Goal: Task Accomplishment & Management: Use online tool/utility

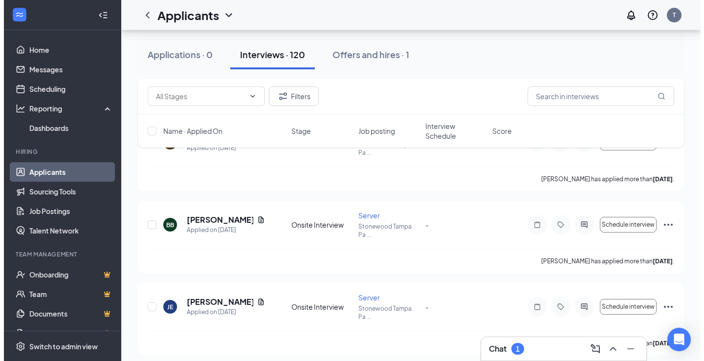
scroll to position [1466, 0]
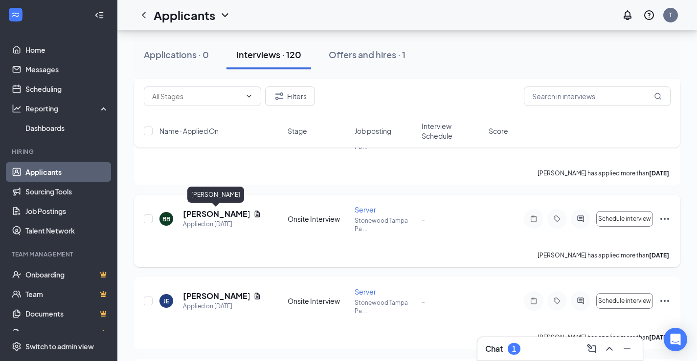
click at [218, 212] on h5 "[PERSON_NAME]" at bounding box center [216, 214] width 66 height 11
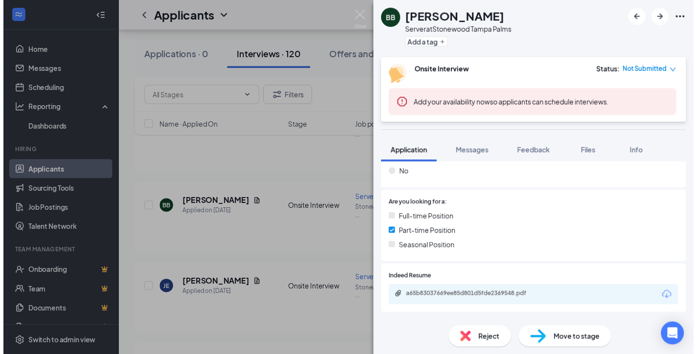
scroll to position [196, 0]
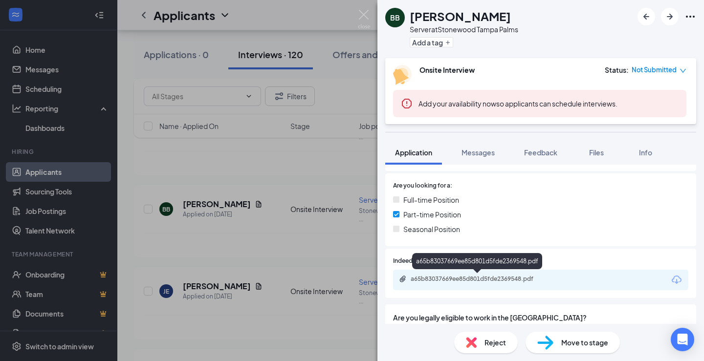
click at [481, 283] on div "a65b83037669ee85d801d5fde2369548.pdf" at bounding box center [479, 279] width 137 height 8
click at [363, 7] on div "BB [PERSON_NAME] Server at [GEOGRAPHIC_DATA] Tampa Palms Add a tag Onsite Inter…" at bounding box center [352, 180] width 704 height 361
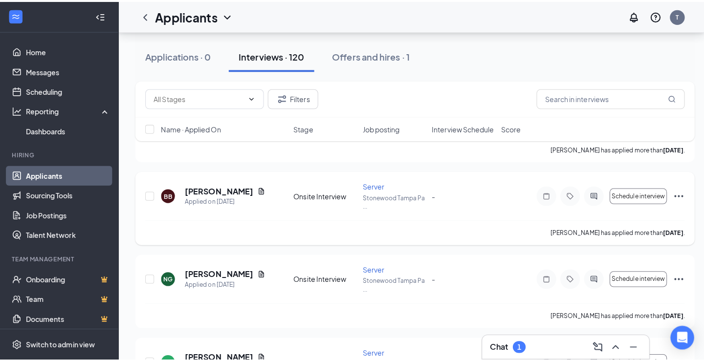
scroll to position [1662, 0]
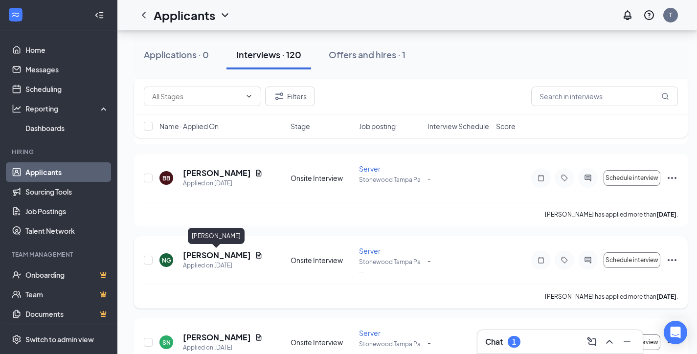
click at [204, 254] on h5 "[PERSON_NAME]" at bounding box center [217, 255] width 68 height 11
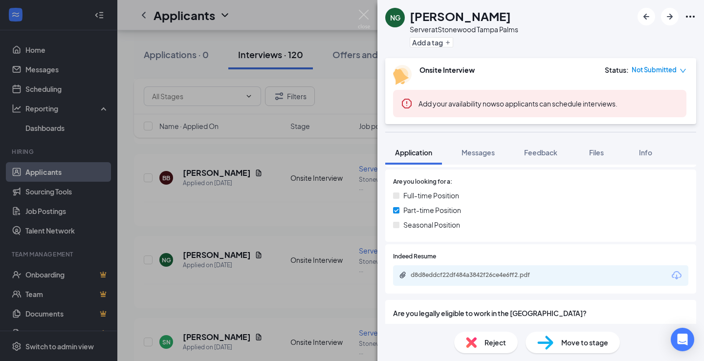
scroll to position [233, 0]
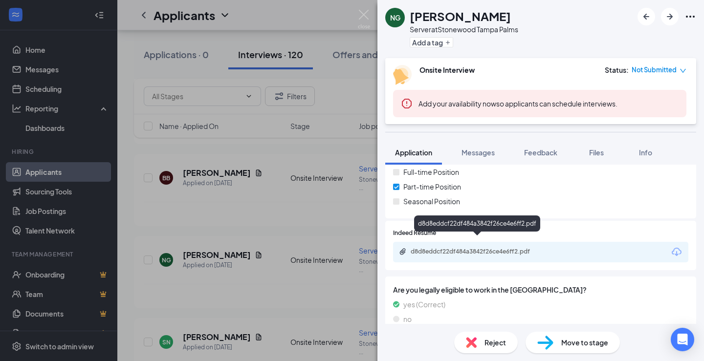
click at [474, 248] on div "d8d8eddcf22df484a3842f26ce4e6ff2.pdf" at bounding box center [479, 252] width 137 height 8
drag, startPoint x: 204, startPoint y: 307, endPoint x: 214, endPoint y: 357, distance: 50.3
click at [204, 307] on div "NG [PERSON_NAME] Server at [GEOGRAPHIC_DATA] Tampa Palms Add a tag Onsite Inter…" at bounding box center [352, 180] width 704 height 361
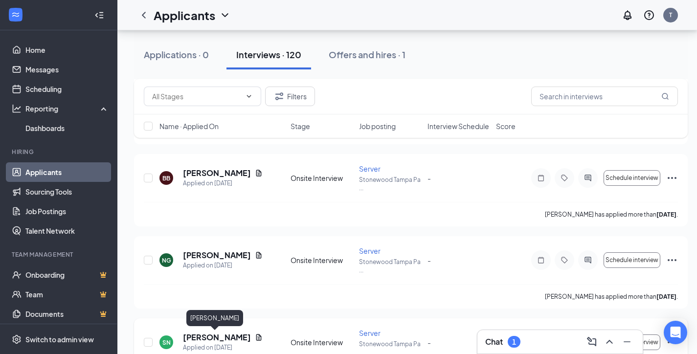
click at [220, 339] on h5 "[PERSON_NAME]" at bounding box center [217, 337] width 68 height 11
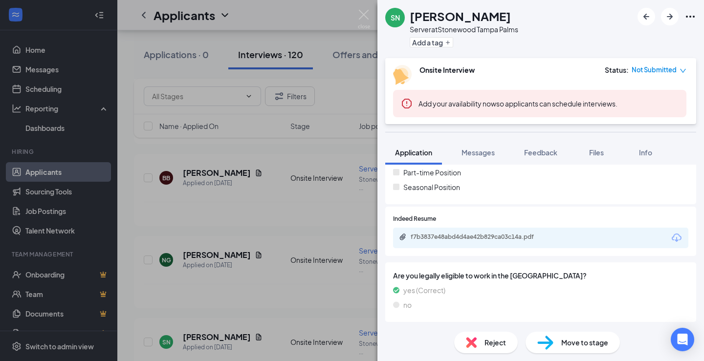
scroll to position [238, 0]
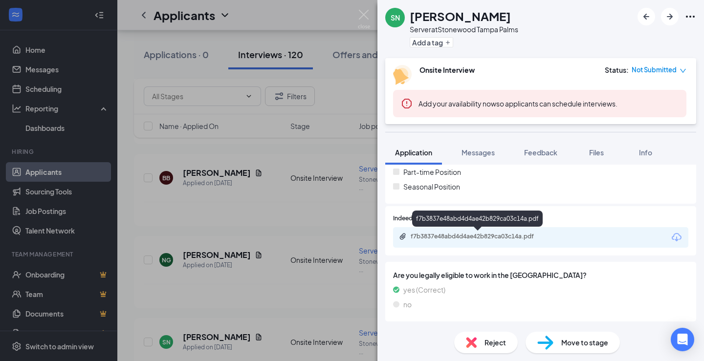
click at [477, 236] on div "f7b3837e48abd4d4ae42b829ca03c14a.pdf" at bounding box center [479, 237] width 137 height 8
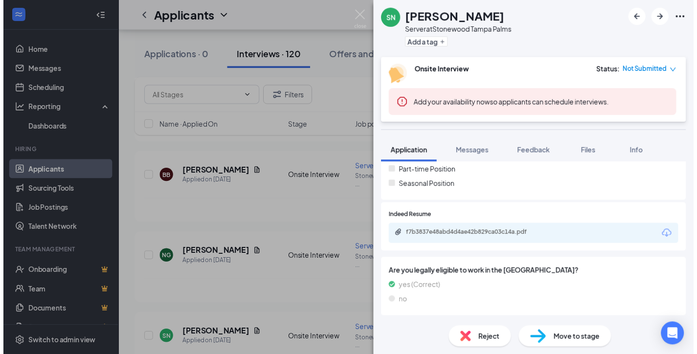
scroll to position [234, 0]
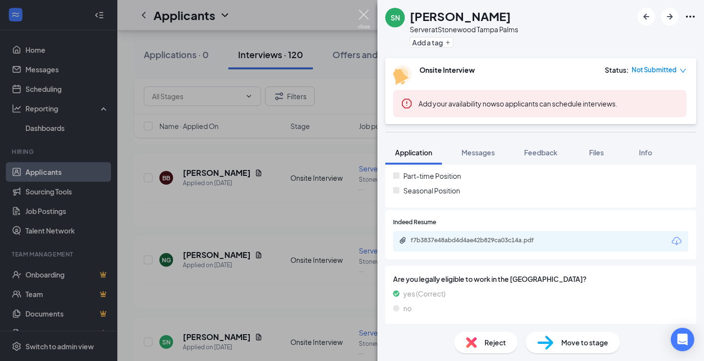
click at [360, 16] on img at bounding box center [364, 19] width 12 height 19
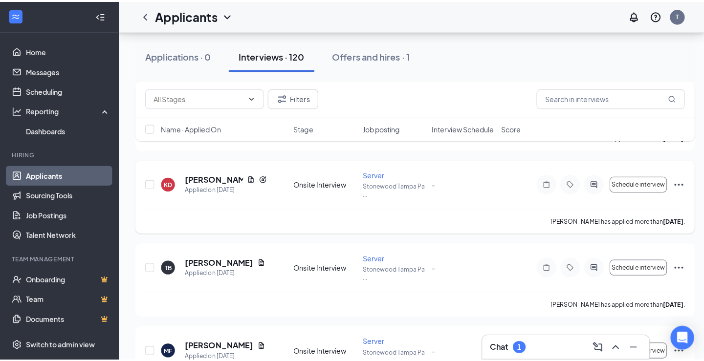
scroll to position [1906, 0]
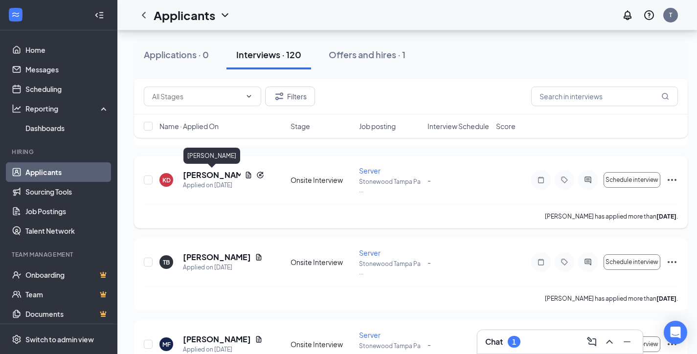
click at [197, 179] on h5 "[PERSON_NAME]" at bounding box center [212, 175] width 58 height 11
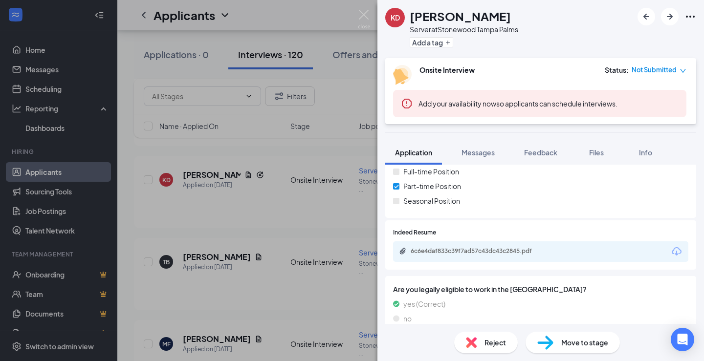
scroll to position [265, 0]
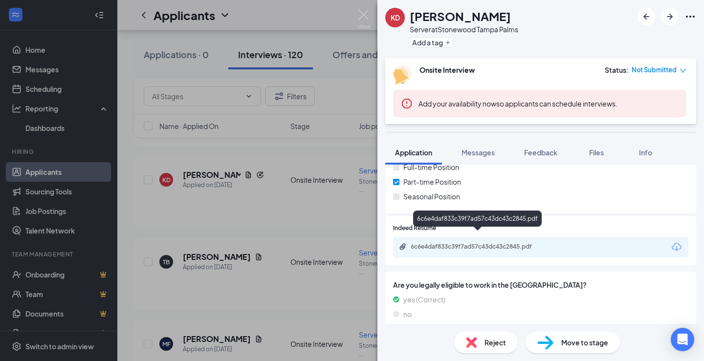
click at [463, 243] on div "6c6e4daf833c39f7ad57c43dc43c2845.pdf" at bounding box center [479, 247] width 137 height 8
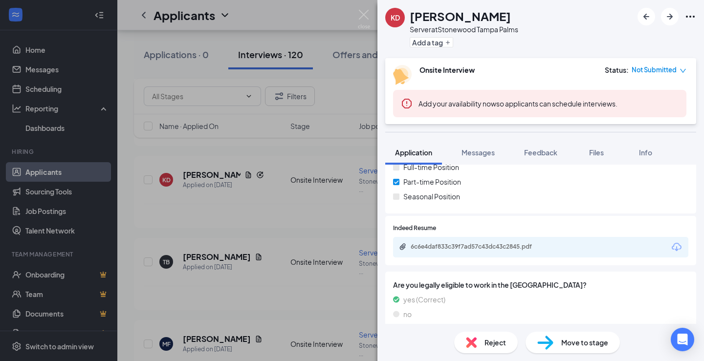
scroll to position [262, 0]
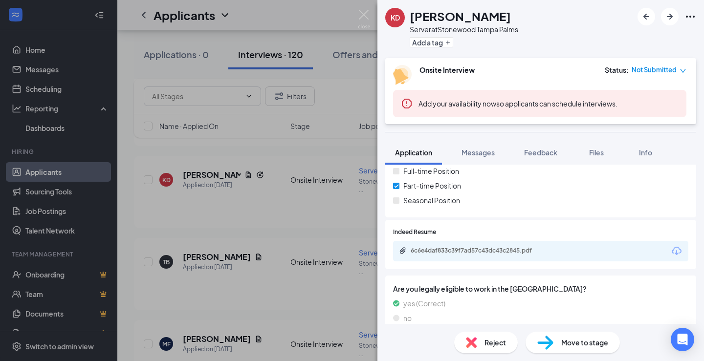
click at [204, 262] on div "KD [PERSON_NAME] Server at [GEOGRAPHIC_DATA] [GEOGRAPHIC_DATA] Palms Add a tag …" at bounding box center [352, 180] width 704 height 361
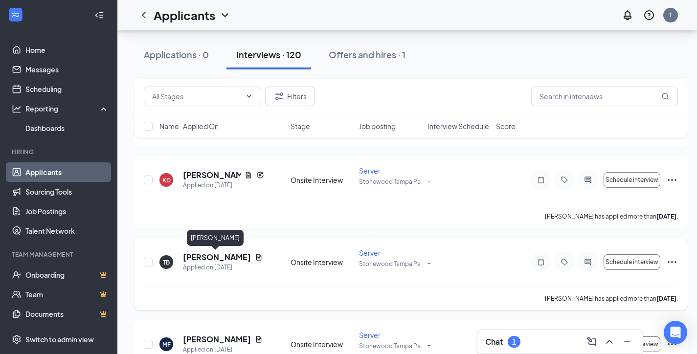
click at [211, 260] on h5 "[PERSON_NAME]" at bounding box center [217, 257] width 68 height 11
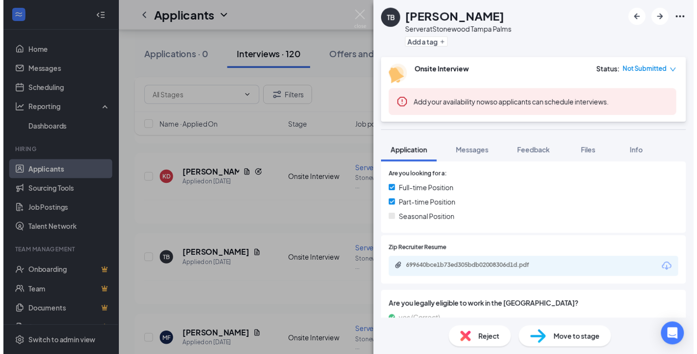
scroll to position [233, 0]
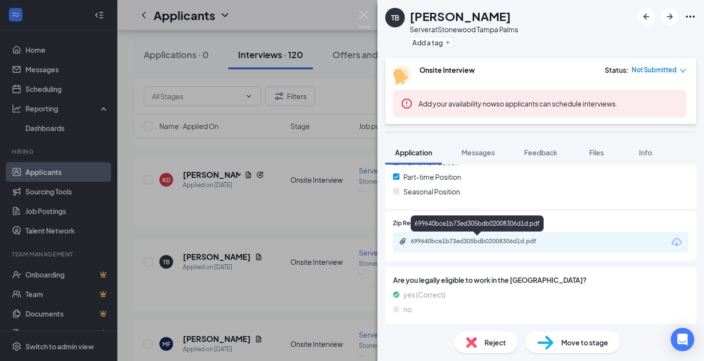
click at [445, 241] on div "699640bce1b73ed305bdb02008306d1d.pdf" at bounding box center [479, 242] width 137 height 8
click at [365, 10] on img at bounding box center [364, 19] width 12 height 19
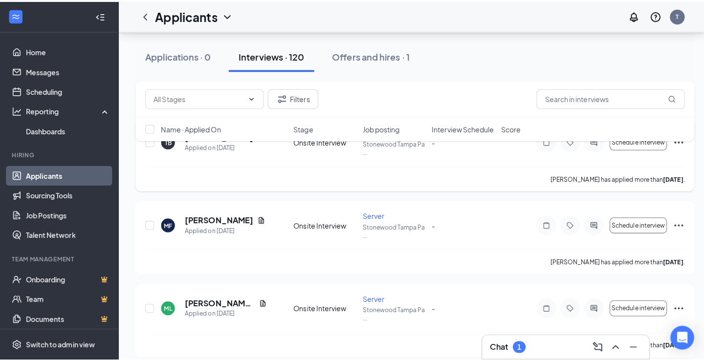
scroll to position [2053, 0]
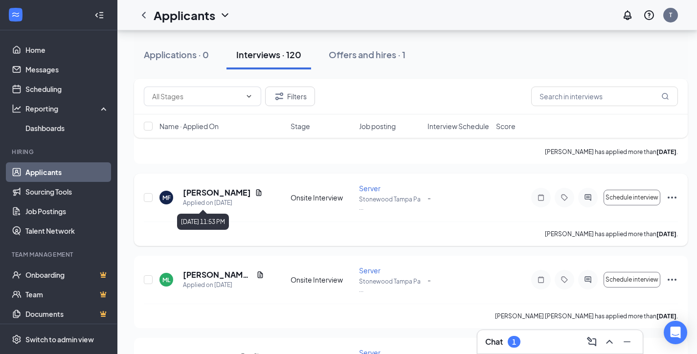
click at [220, 200] on div "Applied on [DATE]" at bounding box center [223, 203] width 80 height 10
click at [221, 192] on h5 "[PERSON_NAME]" at bounding box center [217, 192] width 68 height 11
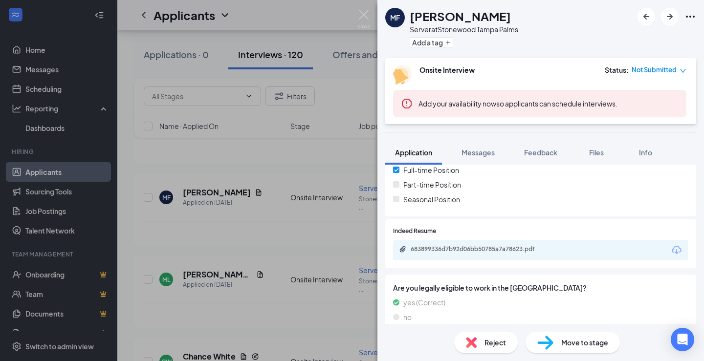
scroll to position [238, 0]
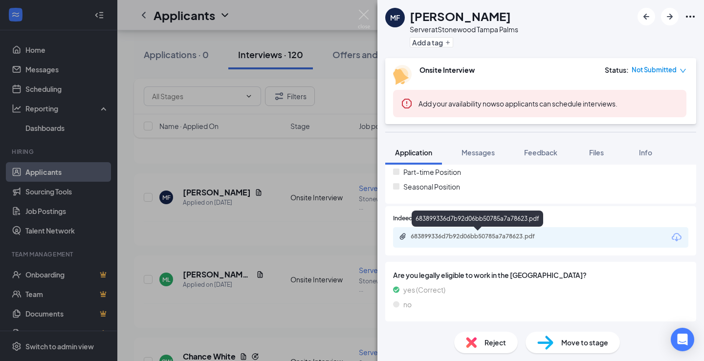
click at [491, 234] on div "683899336d7b92d06bb50785a7a78623.pdf" at bounding box center [479, 237] width 137 height 8
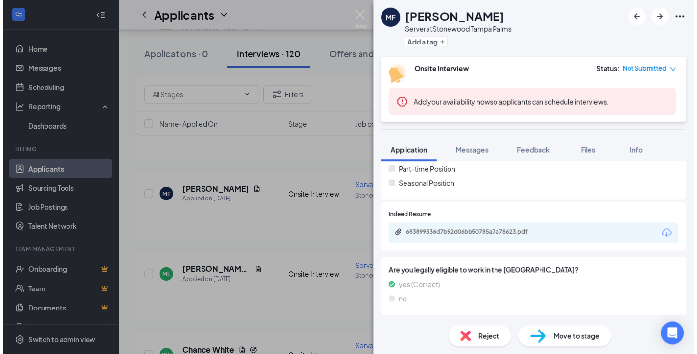
scroll to position [234, 0]
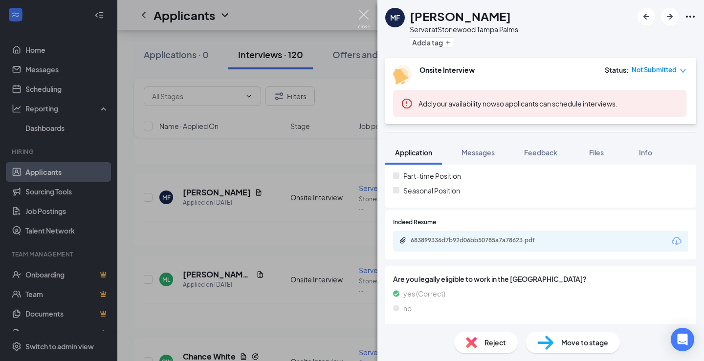
click at [364, 10] on img at bounding box center [364, 19] width 12 height 19
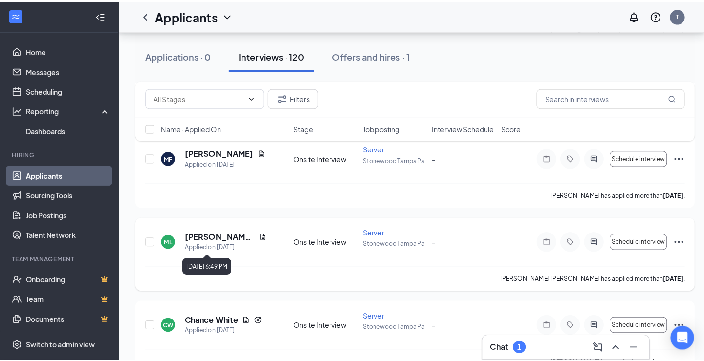
scroll to position [2151, 0]
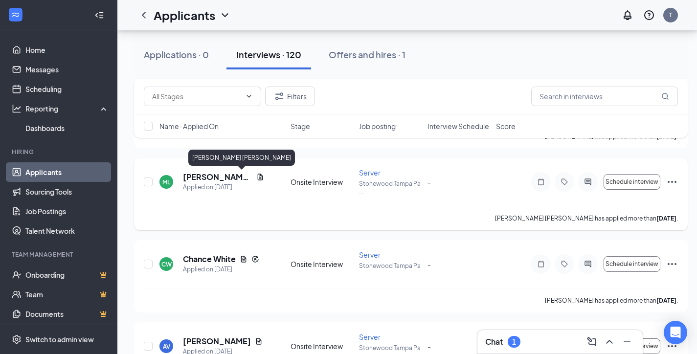
click at [222, 176] on h5 "[PERSON_NAME] [PERSON_NAME]" at bounding box center [217, 177] width 69 height 11
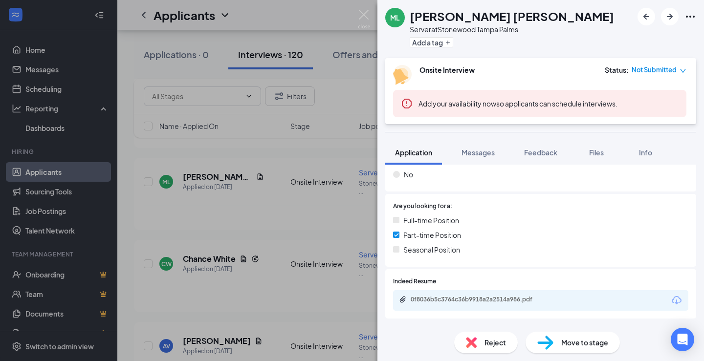
scroll to position [238, 0]
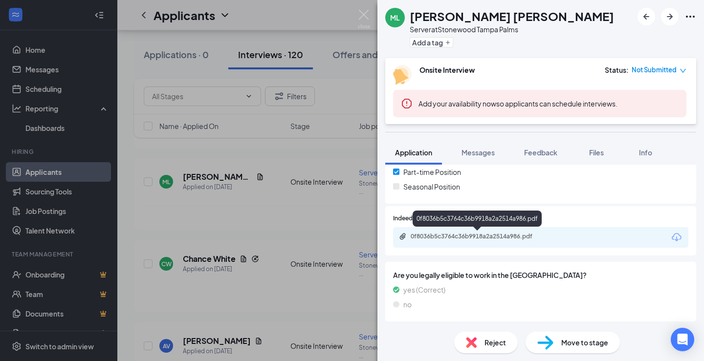
click at [445, 239] on div "0f8036b5c3764c36b9918a2a2514a986.pdf" at bounding box center [479, 237] width 137 height 8
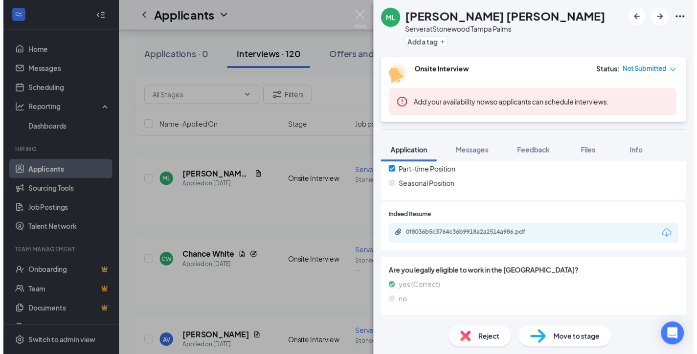
scroll to position [234, 0]
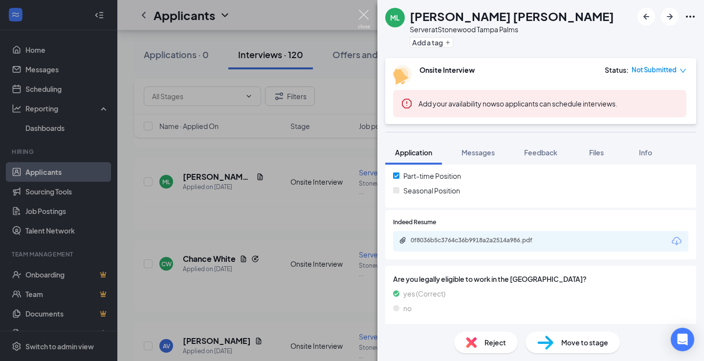
click at [359, 15] on img at bounding box center [364, 19] width 12 height 19
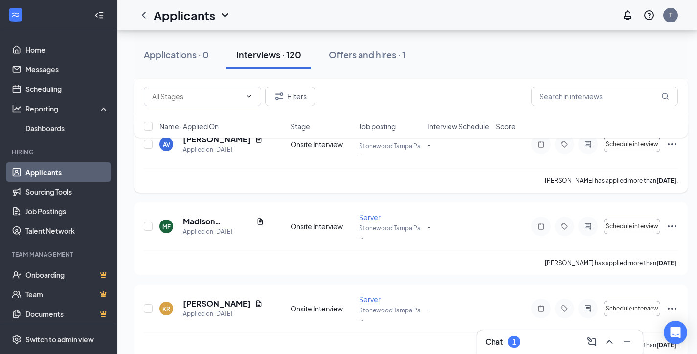
scroll to position [2367, 0]
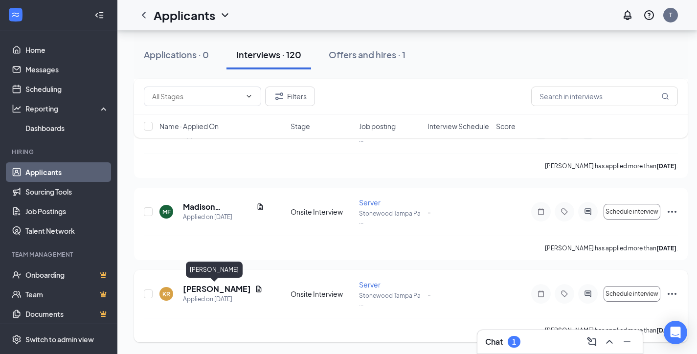
click at [213, 289] on h5 "[PERSON_NAME]" at bounding box center [217, 289] width 68 height 11
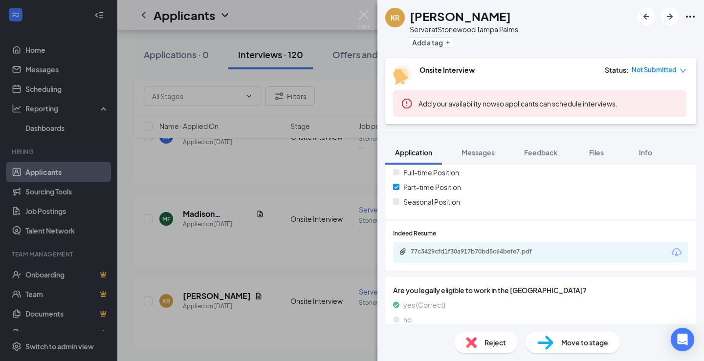
scroll to position [238, 0]
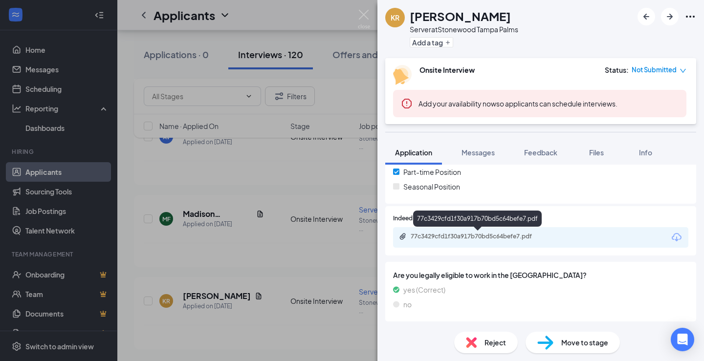
click at [453, 238] on div "77c3429cfd1f30a917b70bd5c64befe7.pdf" at bounding box center [479, 237] width 137 height 8
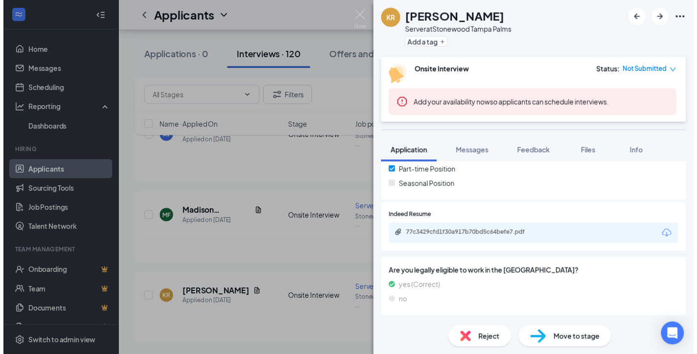
scroll to position [234, 0]
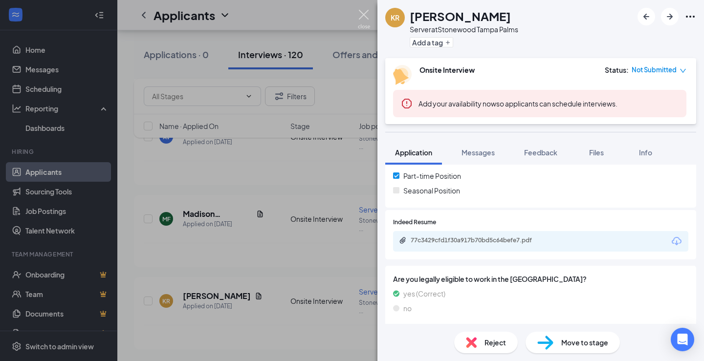
click at [361, 16] on img at bounding box center [364, 19] width 12 height 19
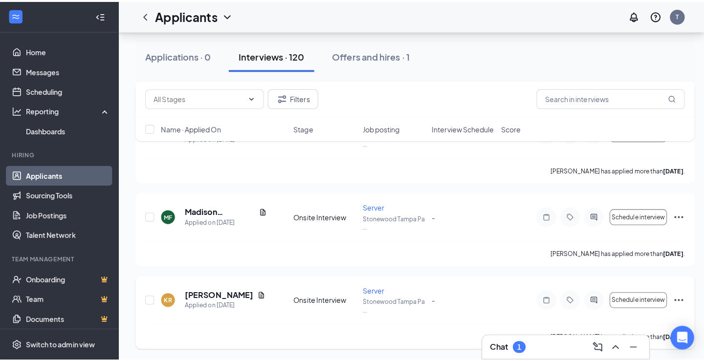
scroll to position [2367, 0]
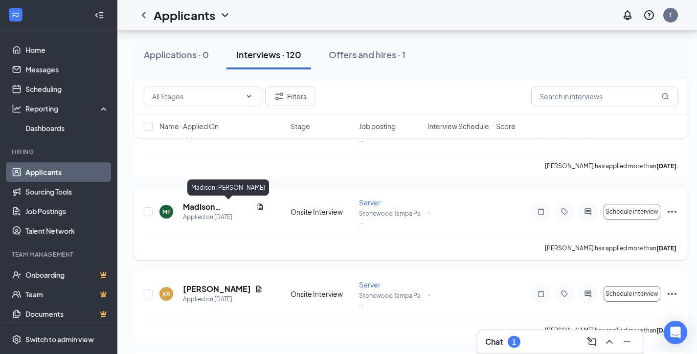
click at [227, 205] on h5 "Madison [PERSON_NAME]" at bounding box center [217, 206] width 69 height 11
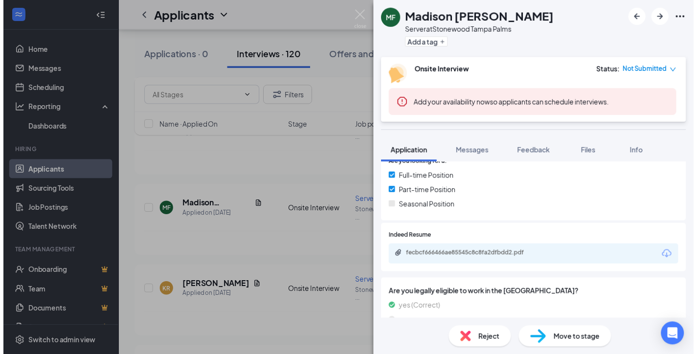
scroll to position [227, 0]
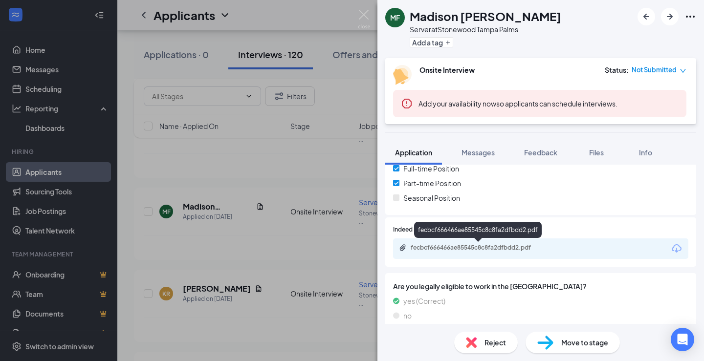
click at [485, 246] on div "fecbcf666466ae85545c8c8fa2dfbdd2.pdf" at bounding box center [479, 248] width 137 height 8
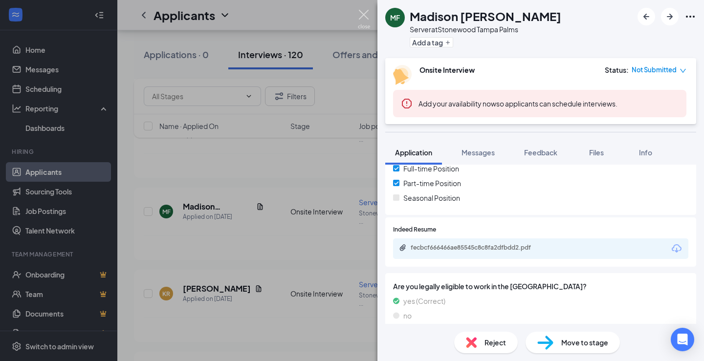
click at [365, 14] on img at bounding box center [364, 19] width 12 height 19
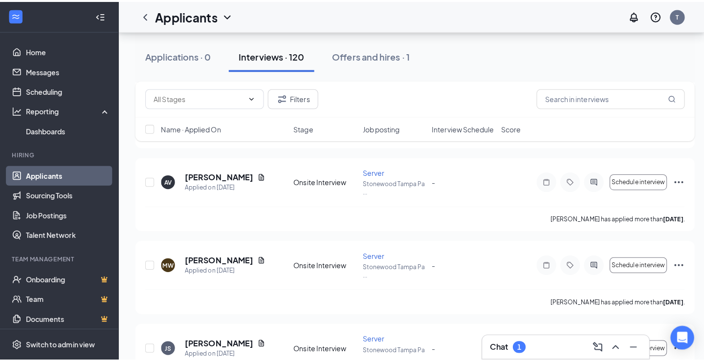
scroll to position [2563, 0]
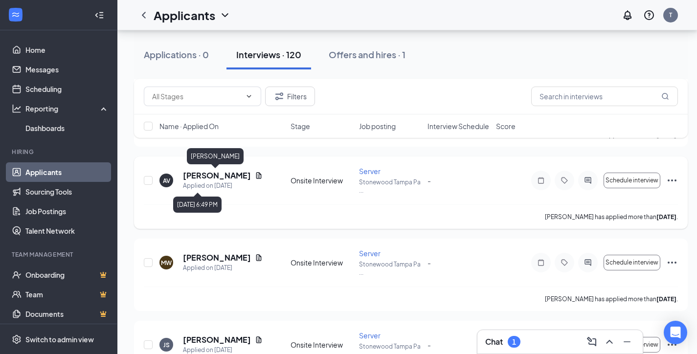
click at [216, 178] on h5 "[PERSON_NAME]" at bounding box center [217, 175] width 68 height 11
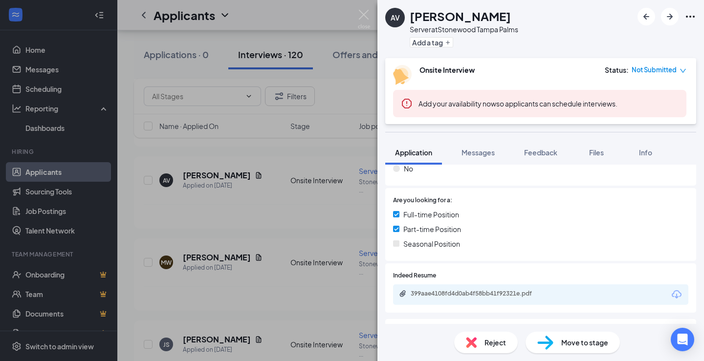
scroll to position [238, 0]
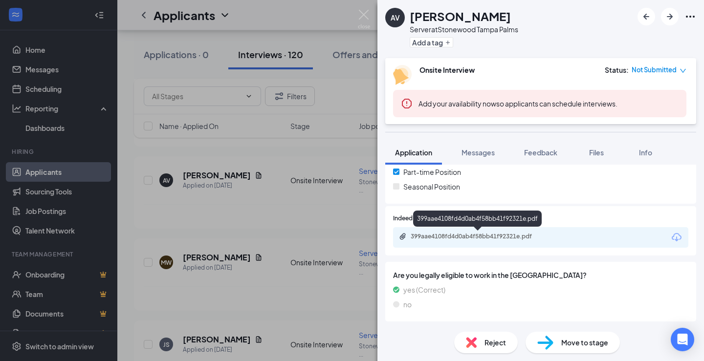
click at [459, 237] on div "399aae4108fd4d0ab4f58bb41f92321e.pdf" at bounding box center [479, 237] width 137 height 8
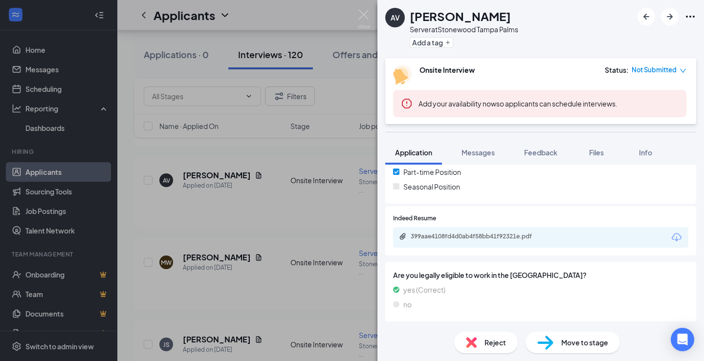
scroll to position [234, 0]
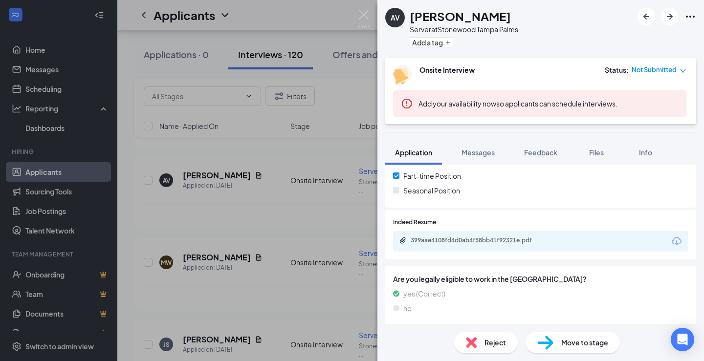
click at [357, 13] on div "AV [PERSON_NAME] Server at [GEOGRAPHIC_DATA] [GEOGRAPHIC_DATA] Palms Add a tag …" at bounding box center [352, 180] width 704 height 361
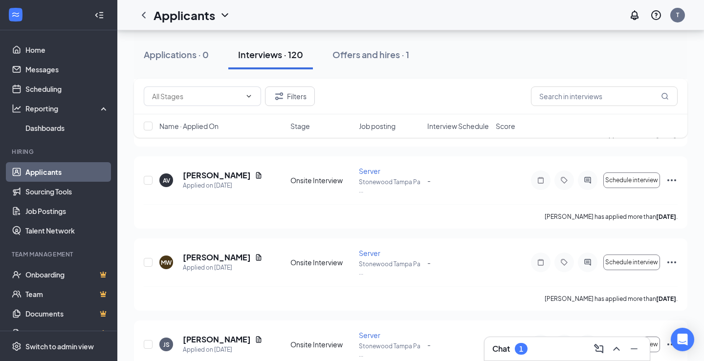
click at [361, 15] on div "Applicants T" at bounding box center [410, 15] width 587 height 30
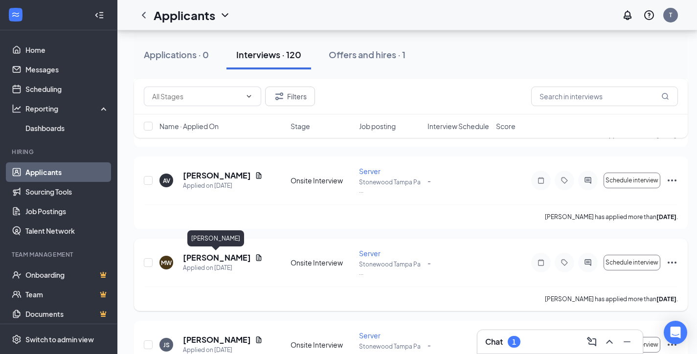
click at [221, 257] on h5 "[PERSON_NAME]" at bounding box center [217, 257] width 68 height 11
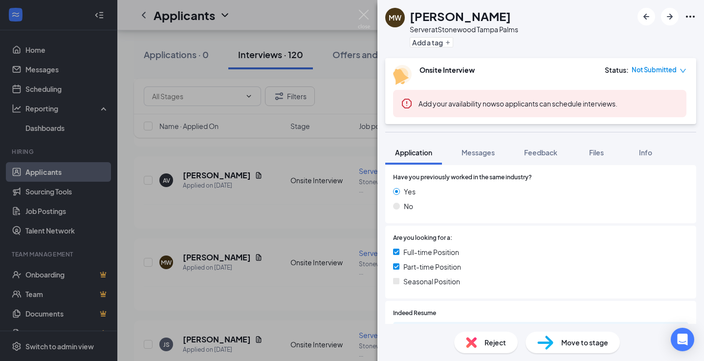
scroll to position [196, 0]
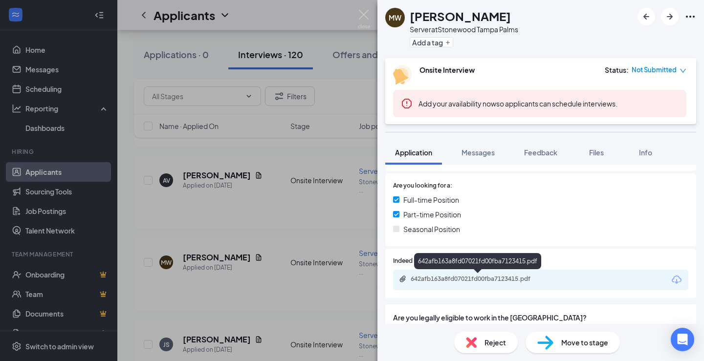
click at [450, 280] on div "642afb163a8fd07021fd00fba7123415.pdf" at bounding box center [479, 279] width 137 height 8
drag, startPoint x: 202, startPoint y: 300, endPoint x: 205, endPoint y: 351, distance: 51.9
click at [202, 299] on div "MW [PERSON_NAME] Server at [GEOGRAPHIC_DATA] [GEOGRAPHIC_DATA] Palms Add a tag …" at bounding box center [352, 180] width 704 height 361
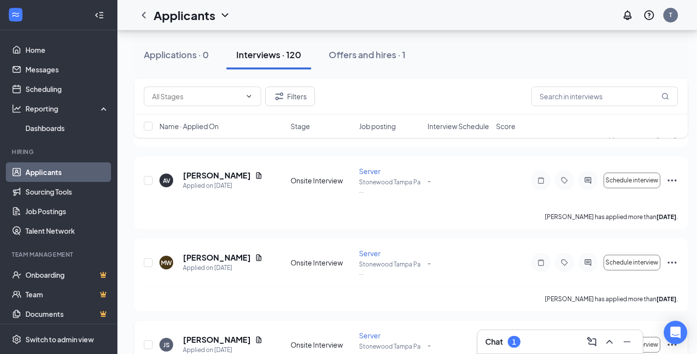
click at [203, 346] on div "Applied on [DATE]" at bounding box center [223, 350] width 80 height 10
click at [203, 339] on h5 "[PERSON_NAME]" at bounding box center [217, 339] width 68 height 11
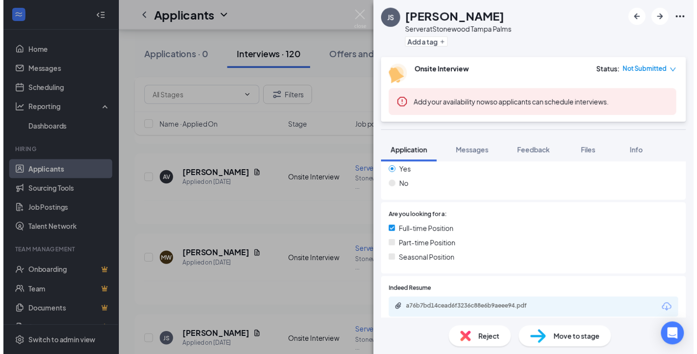
scroll to position [196, 0]
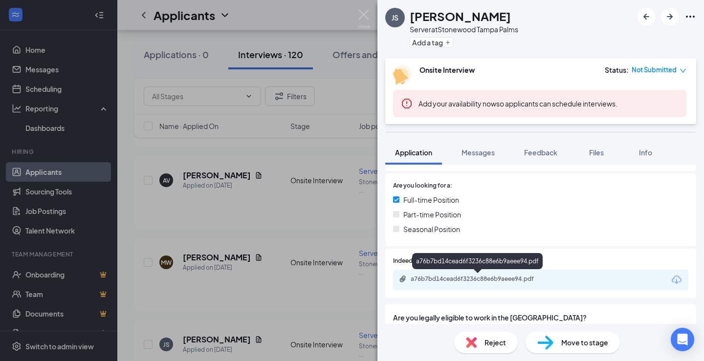
click at [478, 280] on div "a76b7bd14cead6f3236c88e6b9aeee94.pdf" at bounding box center [479, 279] width 137 height 8
click at [208, 270] on div "JS [PERSON_NAME] Server at [GEOGRAPHIC_DATA] [GEOGRAPHIC_DATA] Palms Add a tag …" at bounding box center [352, 180] width 704 height 361
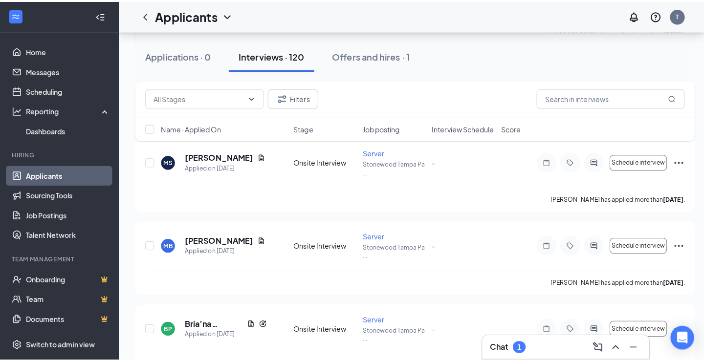
scroll to position [2807, 0]
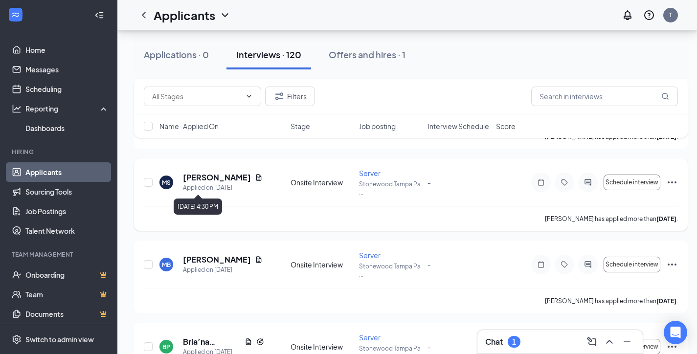
click at [214, 183] on div "Applied on [DATE]" at bounding box center [223, 188] width 80 height 10
click at [220, 176] on h5 "[PERSON_NAME]" at bounding box center [217, 177] width 68 height 11
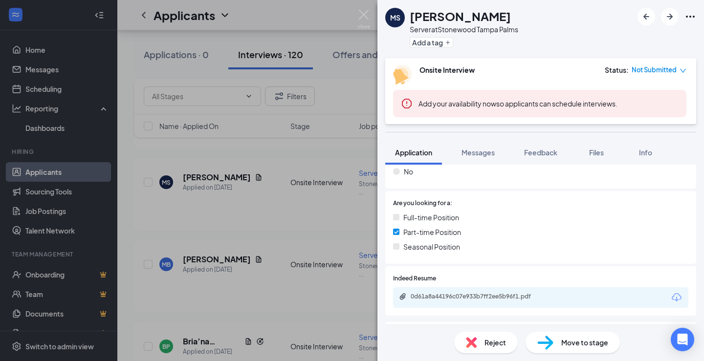
scroll to position [196, 0]
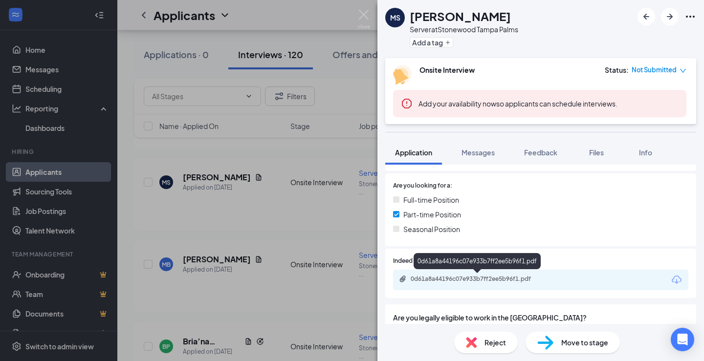
click at [491, 278] on div "0d61a8a44196c07e933b7ff2ee5b96f1.pdf" at bounding box center [479, 279] width 137 height 8
click at [366, 14] on img at bounding box center [364, 19] width 12 height 19
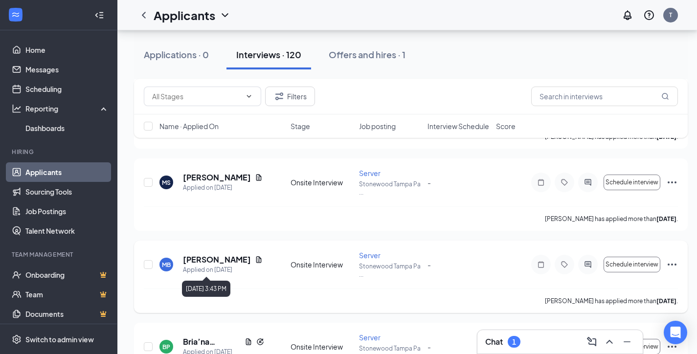
click at [207, 266] on div "Applied on [DATE]" at bounding box center [223, 270] width 80 height 10
click at [201, 261] on h5 "[PERSON_NAME]" at bounding box center [217, 259] width 68 height 11
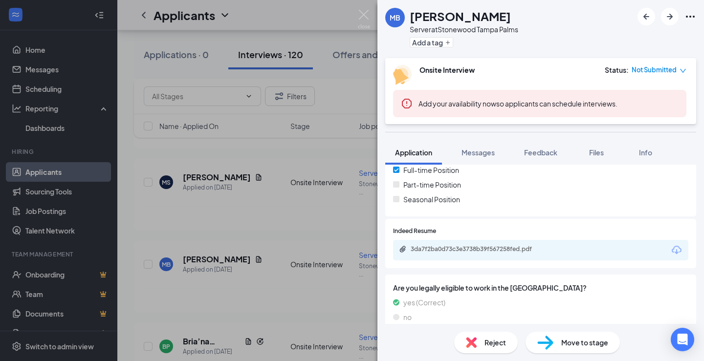
scroll to position [238, 0]
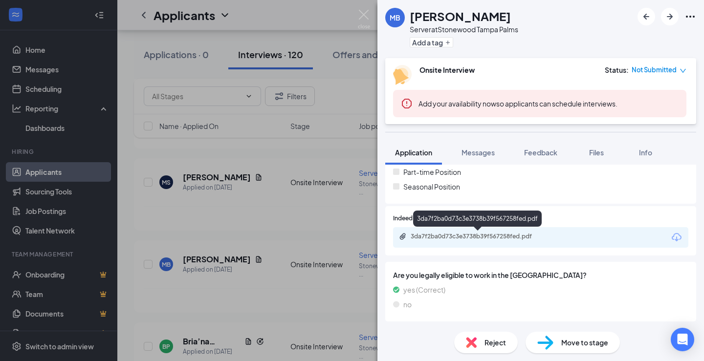
click at [461, 235] on div "3da7f2ba0d73c3e3738b39f567258fed.pdf" at bounding box center [479, 237] width 137 height 8
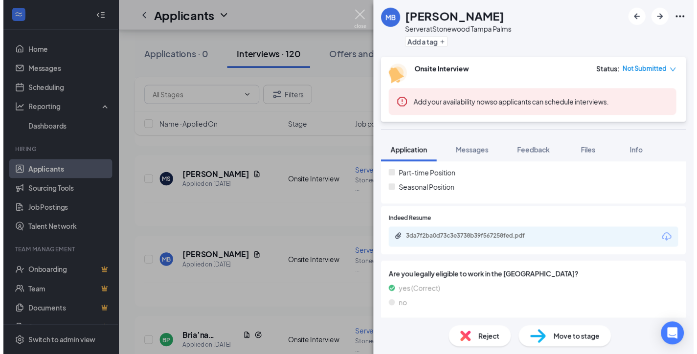
scroll to position [2807, 0]
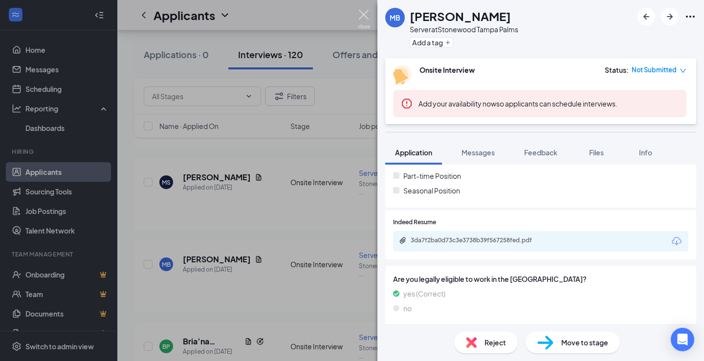
click at [365, 17] on img at bounding box center [364, 19] width 12 height 19
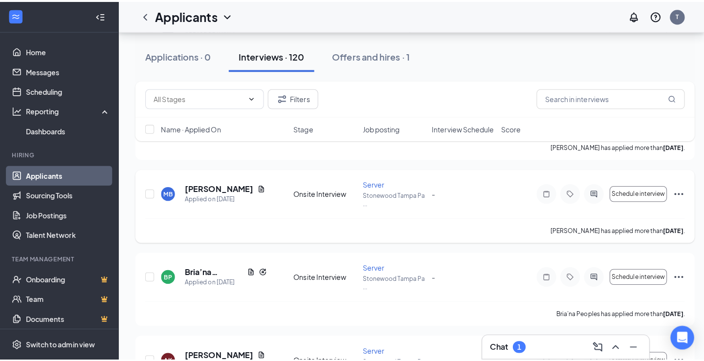
scroll to position [2905, 0]
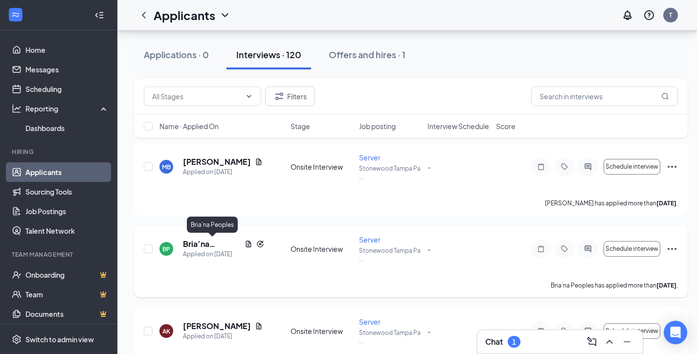
click at [201, 241] on h5 "Bria’na Peoples" at bounding box center [212, 244] width 58 height 11
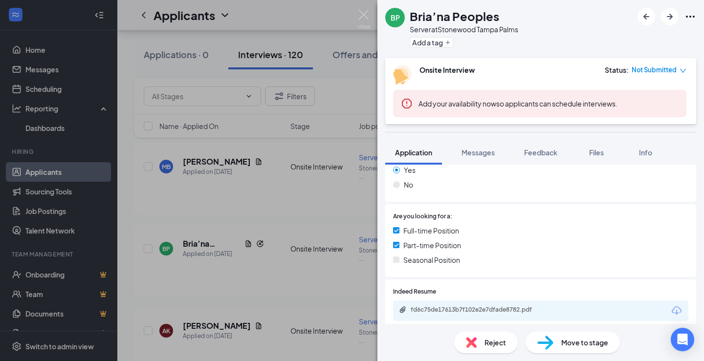
scroll to position [265, 0]
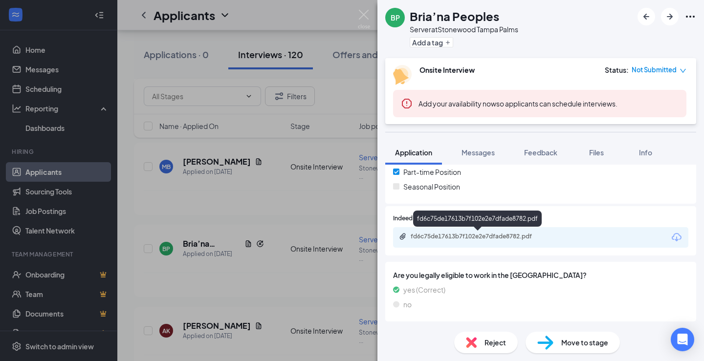
click at [444, 235] on div "fd6c75de17613b7f102e2e7dfade8782.pdf" at bounding box center [479, 237] width 137 height 8
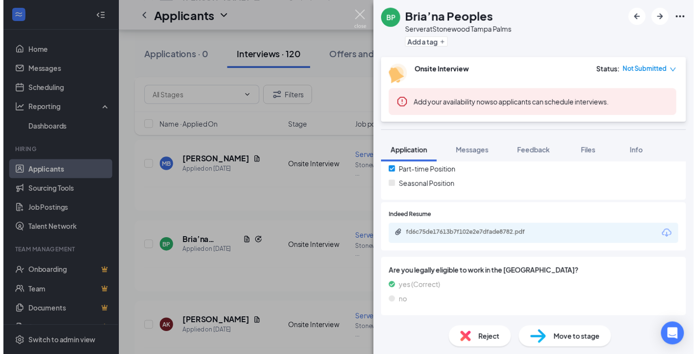
scroll to position [262, 0]
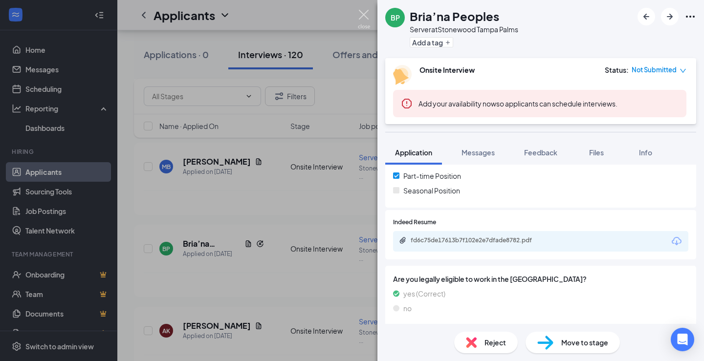
click at [365, 17] on img at bounding box center [364, 19] width 12 height 19
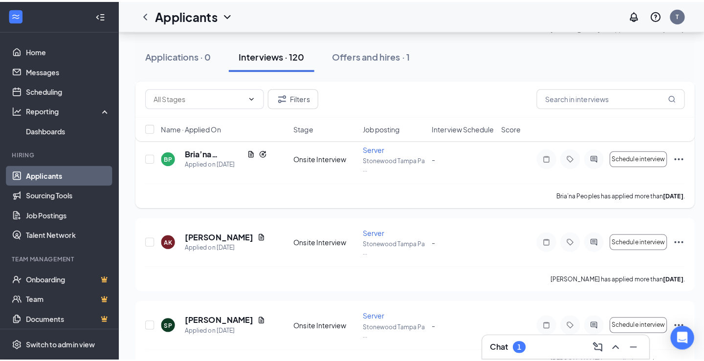
scroll to position [3052, 0]
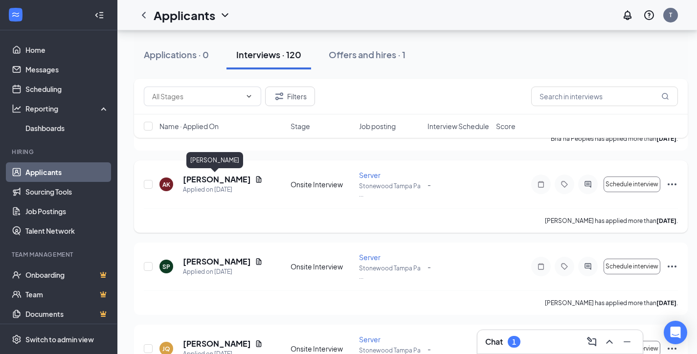
click at [219, 181] on h5 "[PERSON_NAME]" at bounding box center [217, 179] width 68 height 11
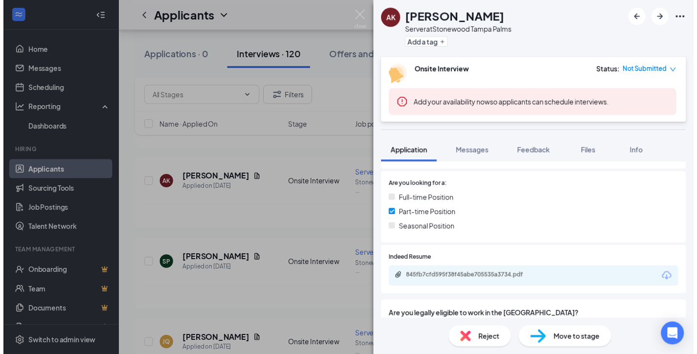
scroll to position [196, 0]
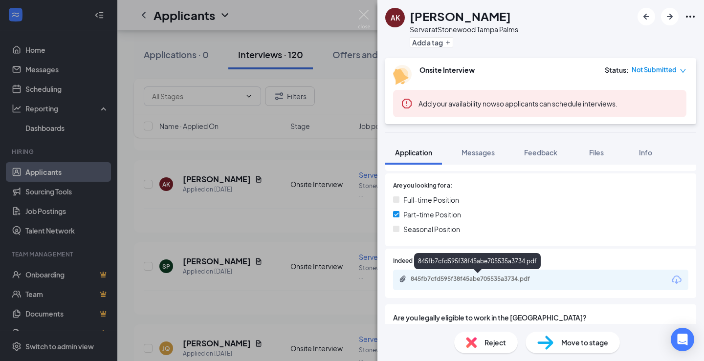
click at [481, 276] on div "845fb7cfd595f38f45abe705535a3734.pdf" at bounding box center [479, 279] width 137 height 8
click at [365, 14] on img at bounding box center [364, 19] width 12 height 19
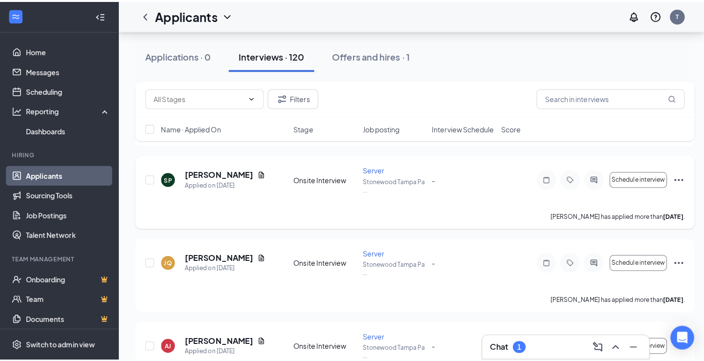
scroll to position [3149, 0]
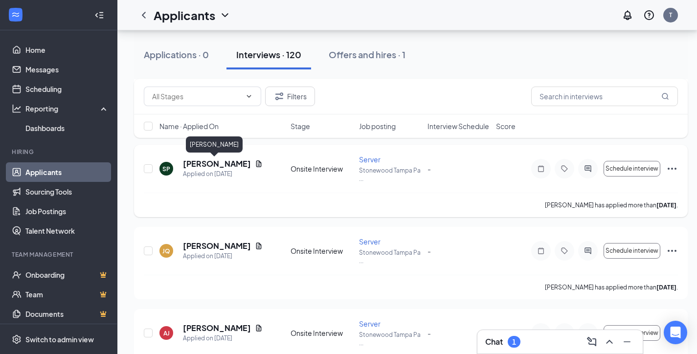
click at [213, 164] on h5 "[PERSON_NAME]" at bounding box center [217, 163] width 68 height 11
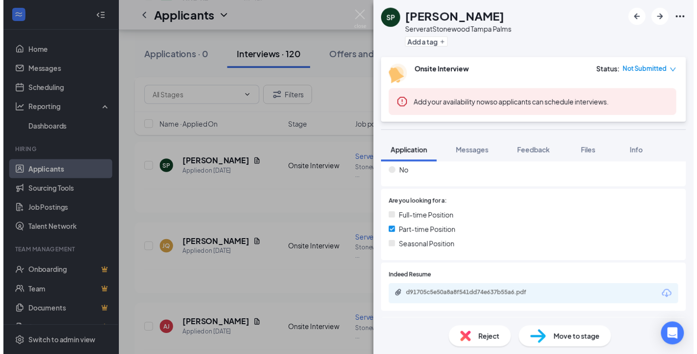
scroll to position [196, 0]
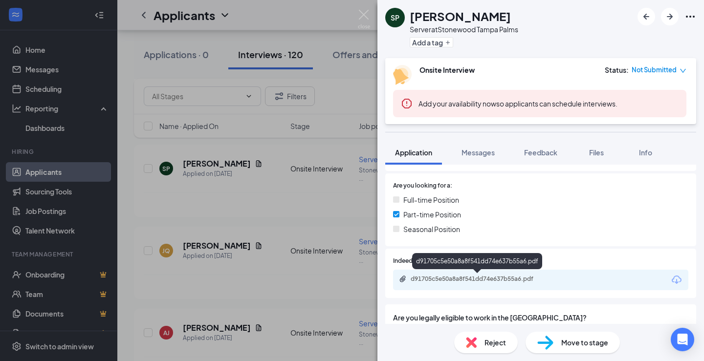
click at [460, 278] on div "d91705c5e50a8a8f541dd74e637b55a6.pdf" at bounding box center [479, 279] width 137 height 8
click at [362, 13] on img at bounding box center [364, 19] width 12 height 19
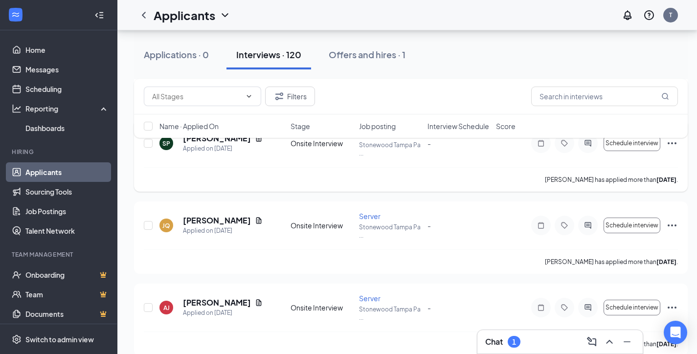
scroll to position [3189, 0]
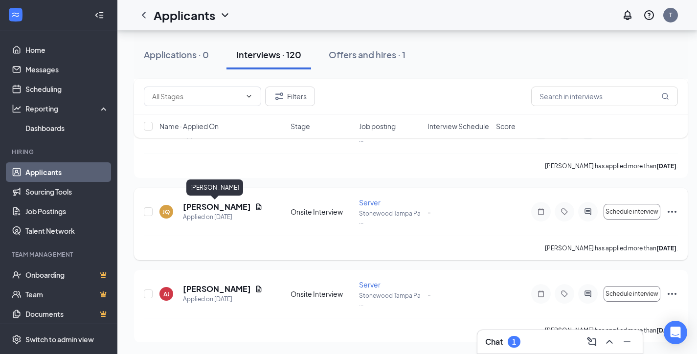
click at [213, 211] on h5 "[PERSON_NAME]" at bounding box center [217, 206] width 68 height 11
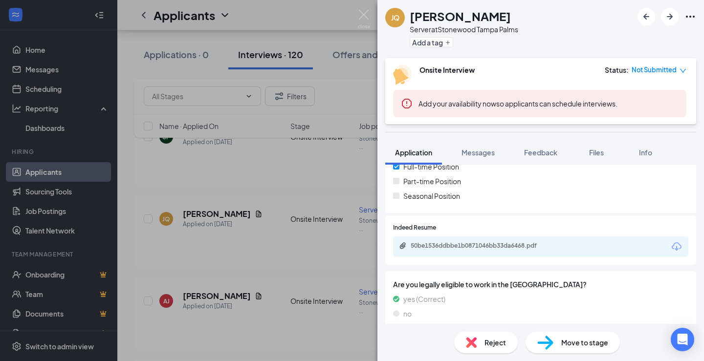
scroll to position [238, 0]
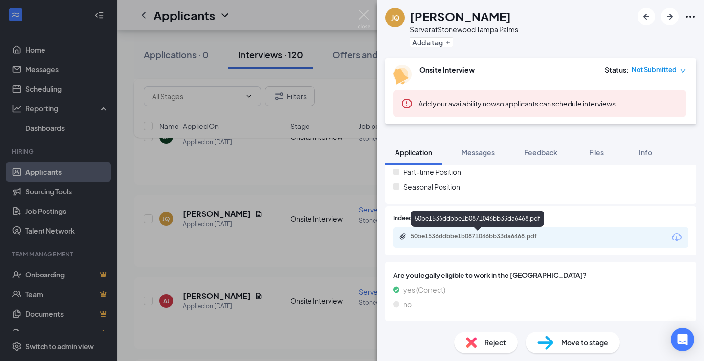
click at [441, 238] on div "50be1536ddbbe1b0871046bb33da6468.pdf" at bounding box center [479, 237] width 137 height 8
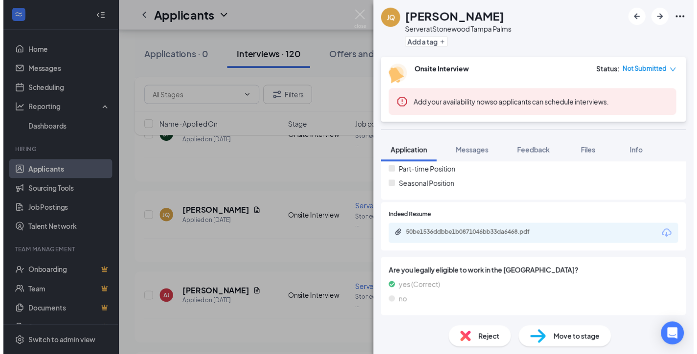
scroll to position [234, 0]
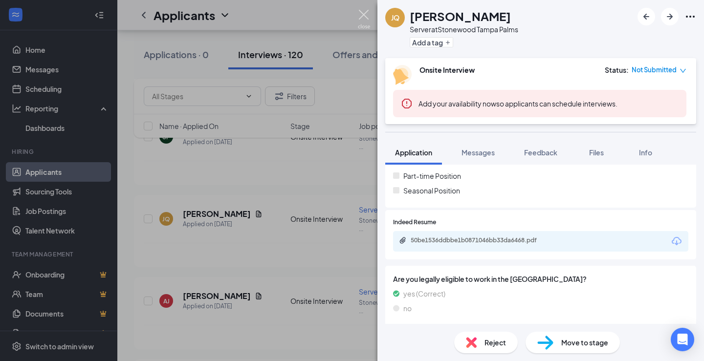
click at [364, 18] on img at bounding box center [364, 19] width 12 height 19
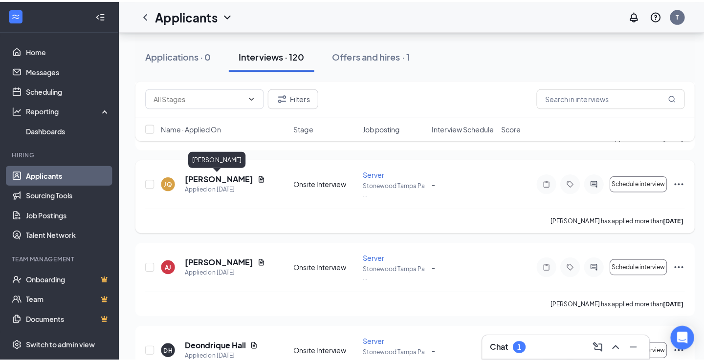
scroll to position [3279, 0]
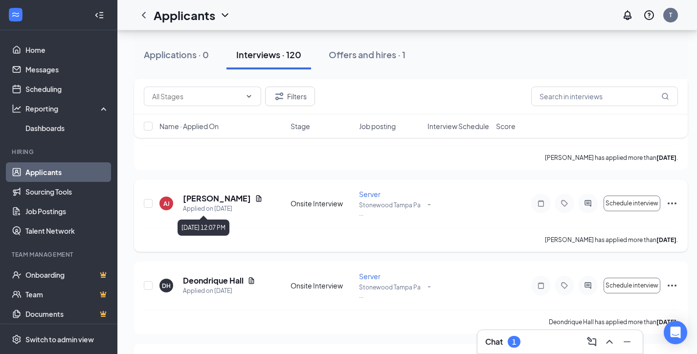
click at [216, 204] on div "Applied on [DATE]" at bounding box center [223, 209] width 80 height 10
click at [224, 200] on h5 "[PERSON_NAME]" at bounding box center [217, 198] width 68 height 11
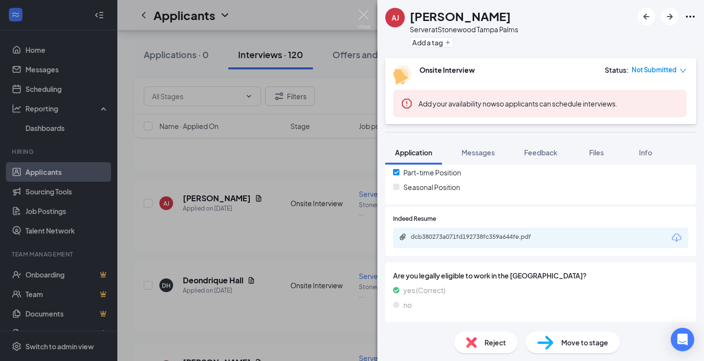
scroll to position [238, 0]
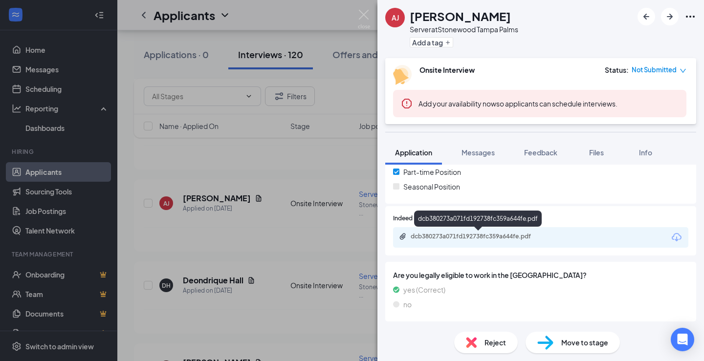
click at [445, 239] on div "dcb380273a071fd192738fc359a644fe.pdf" at bounding box center [479, 237] width 137 height 8
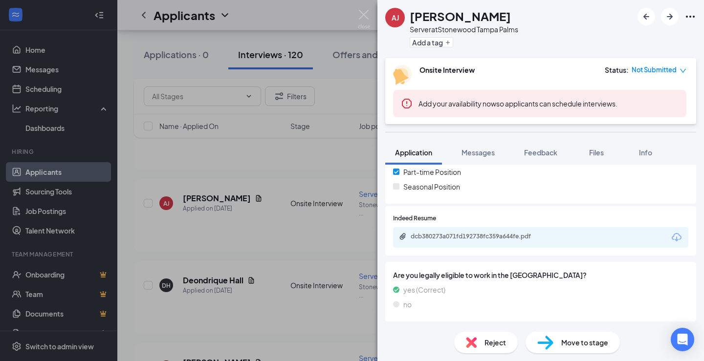
scroll to position [234, 0]
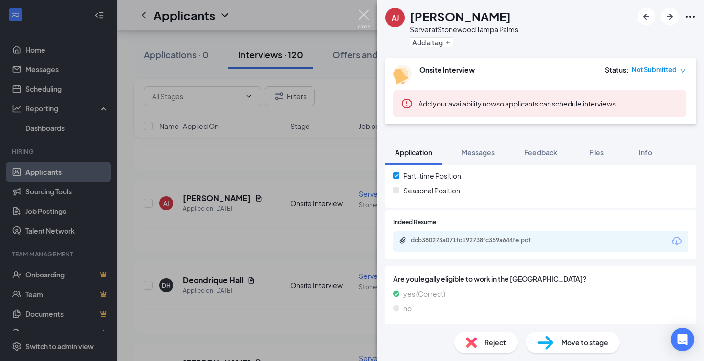
click at [363, 14] on img at bounding box center [364, 19] width 12 height 19
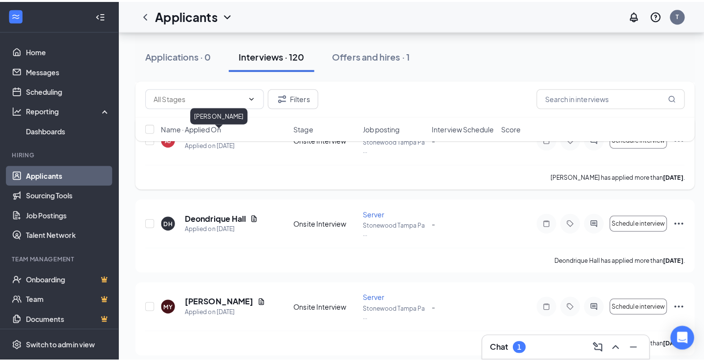
scroll to position [3377, 0]
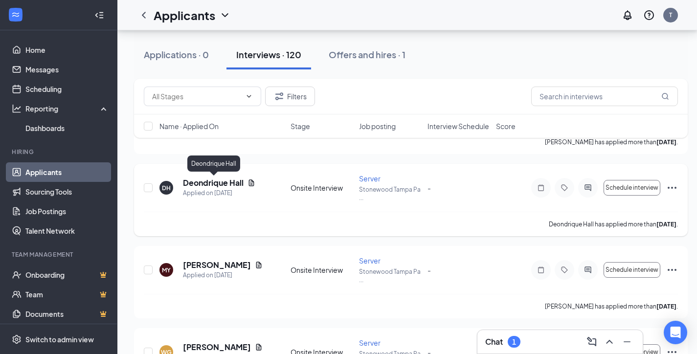
click at [222, 186] on h5 "Deondrique Hall" at bounding box center [213, 182] width 61 height 11
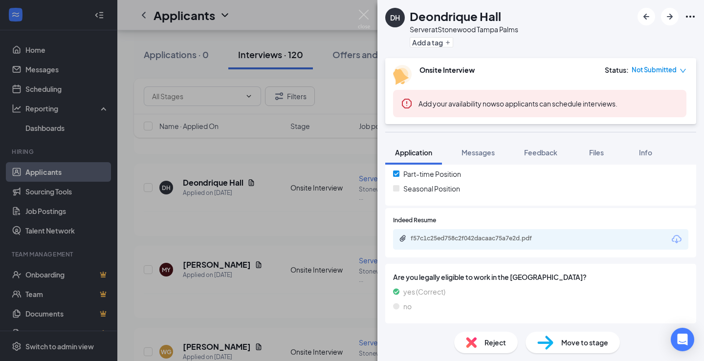
scroll to position [238, 0]
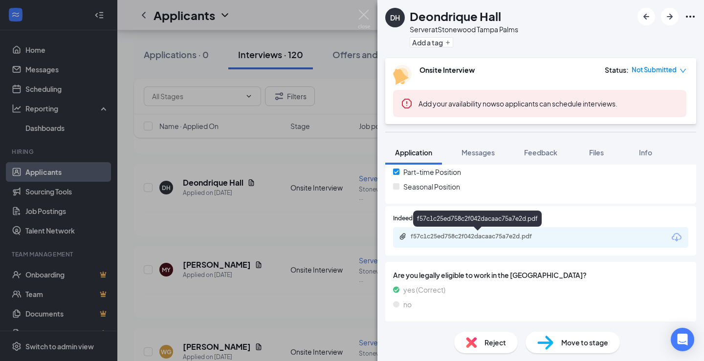
click at [473, 236] on div "f57c1c25ed758c2f042dacaac75a7e2d.pdf" at bounding box center [479, 237] width 137 height 8
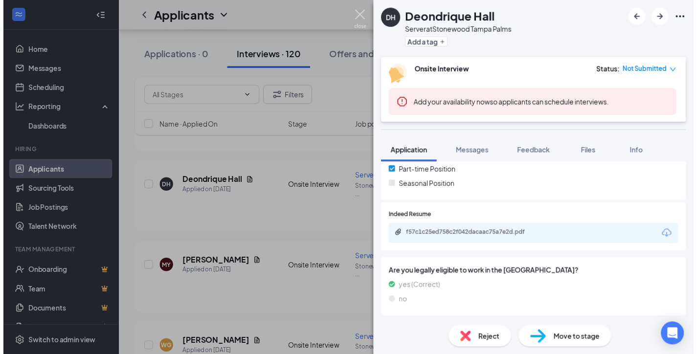
scroll to position [234, 0]
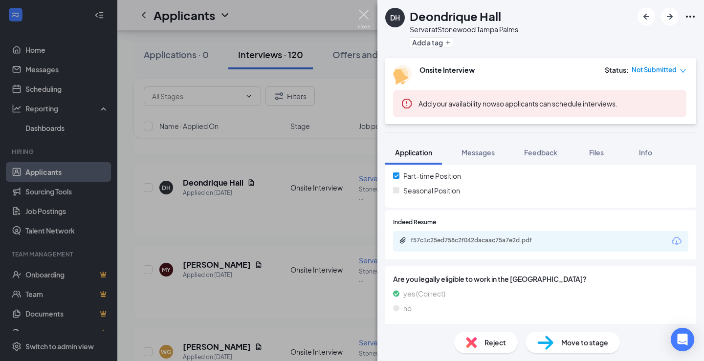
click at [364, 14] on img at bounding box center [364, 19] width 12 height 19
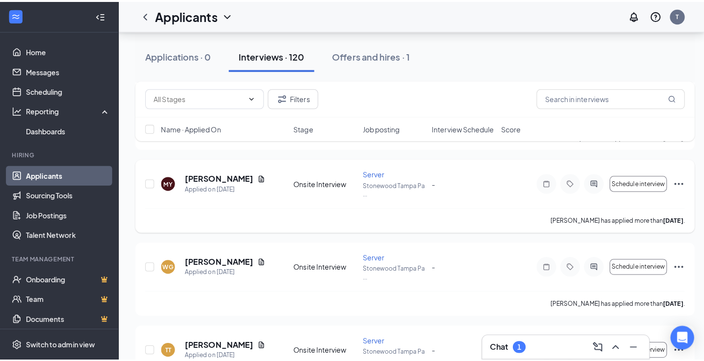
scroll to position [3475, 0]
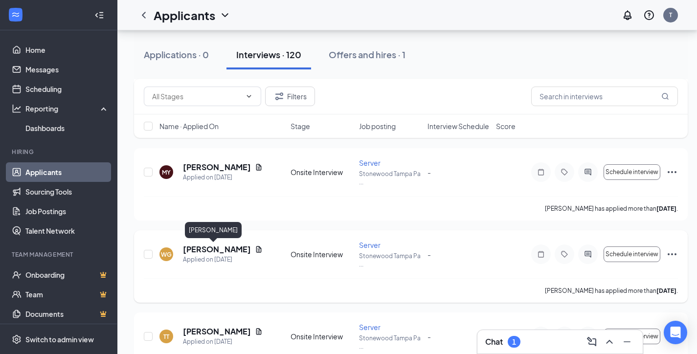
click at [202, 250] on h5 "Will Grewe" at bounding box center [217, 249] width 68 height 11
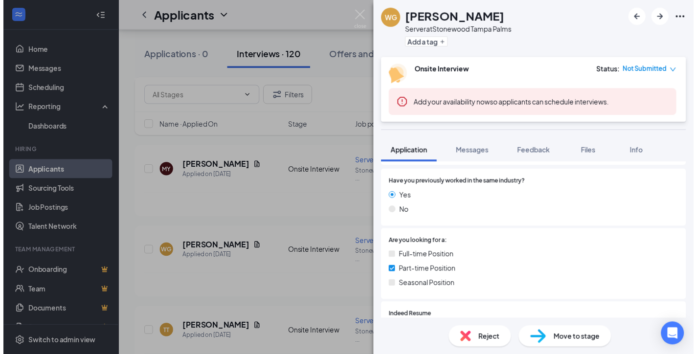
scroll to position [196, 0]
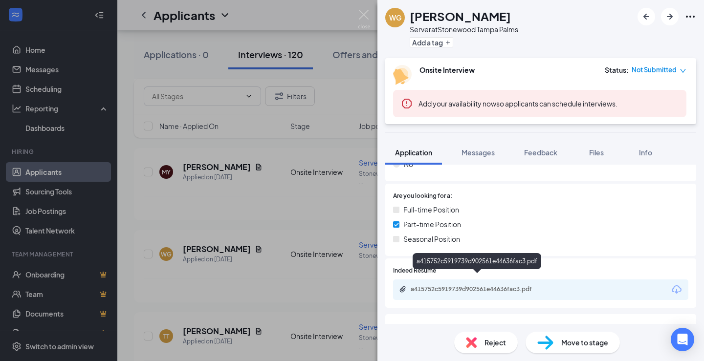
click at [482, 285] on div "a415752c5919739d902561e44636fac3.pdf" at bounding box center [479, 289] width 137 height 8
click at [370, 16] on img at bounding box center [364, 19] width 12 height 19
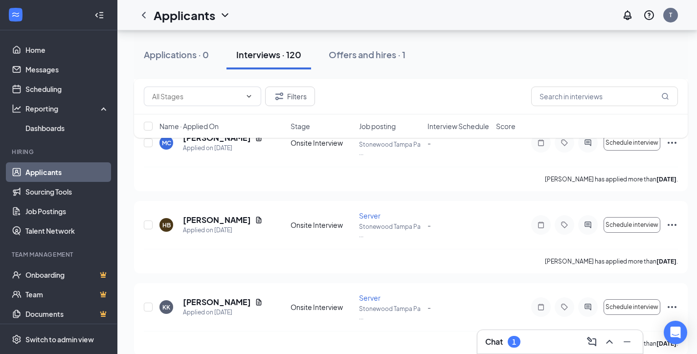
scroll to position [4010, 0]
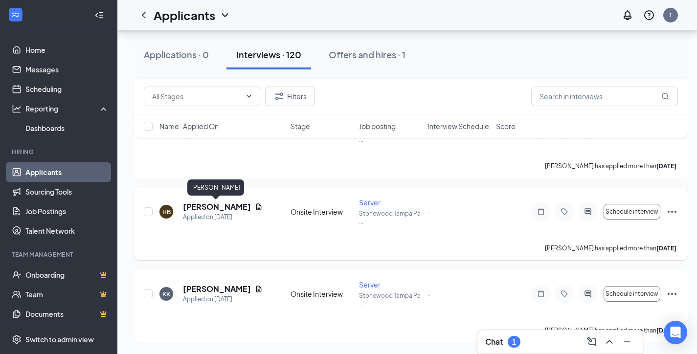
click at [232, 207] on h5 "Holly Boulanger" at bounding box center [217, 206] width 68 height 11
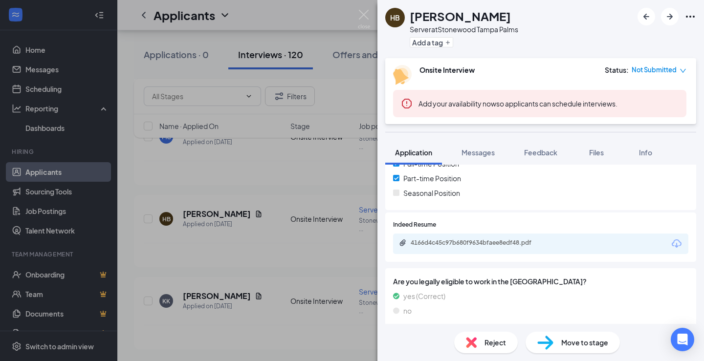
scroll to position [238, 0]
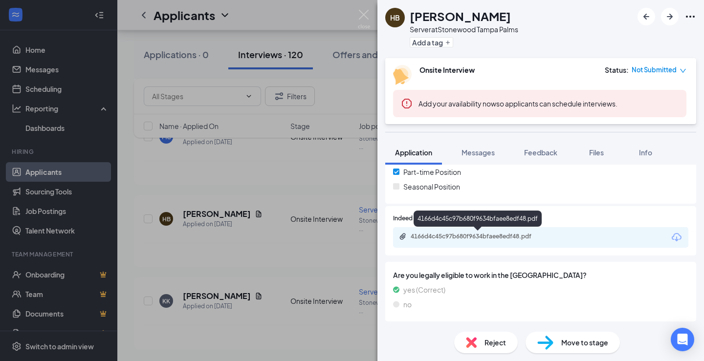
click at [429, 237] on div "4166d4c45c97b680f9634bfaee8edf48.pdf" at bounding box center [479, 237] width 137 height 8
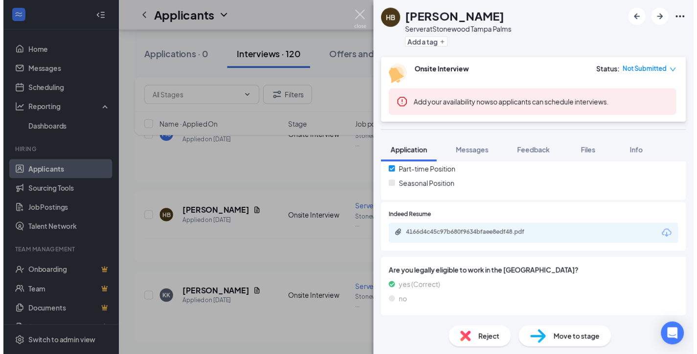
scroll to position [234, 0]
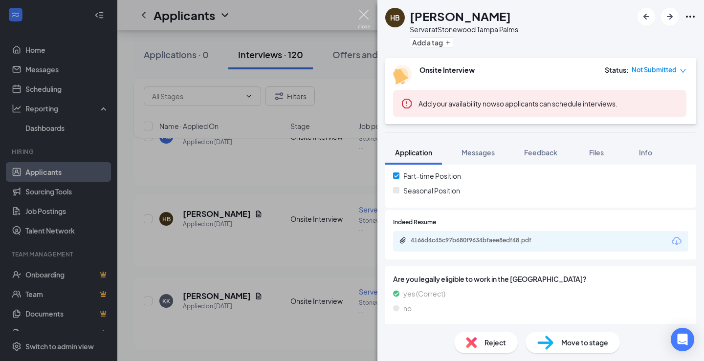
click at [363, 17] on img at bounding box center [364, 19] width 12 height 19
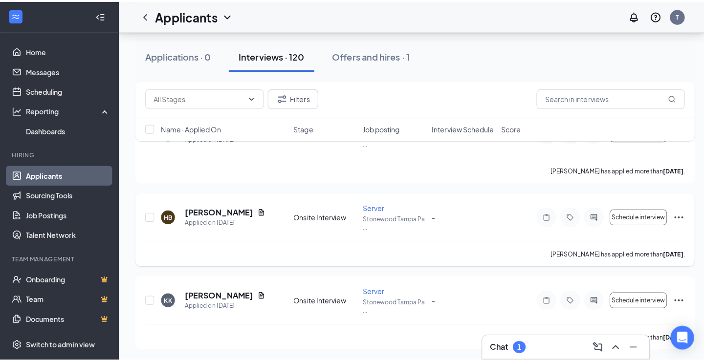
scroll to position [4010, 0]
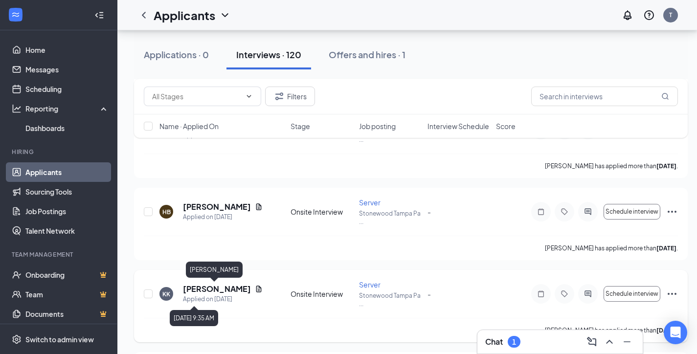
click at [207, 291] on h5 "Kylie Kravitz" at bounding box center [217, 289] width 68 height 11
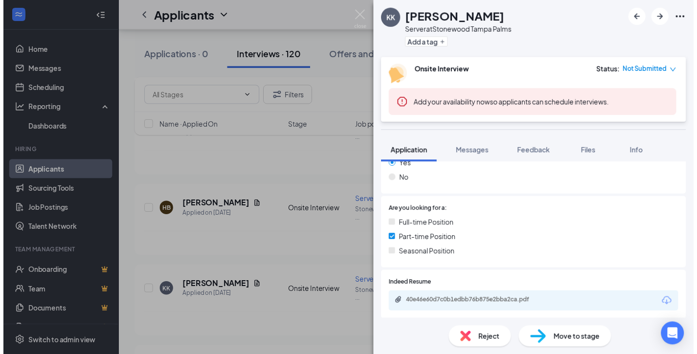
scroll to position [196, 0]
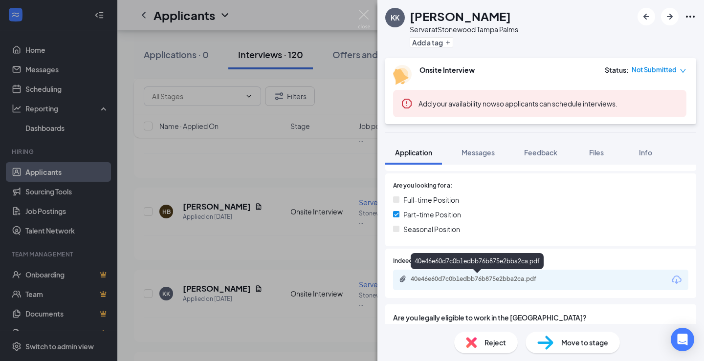
click at [431, 277] on div "40e46e60d7c0b1edbb76b875e2bba2ca.pdf" at bounding box center [479, 279] width 137 height 8
click at [361, 16] on img at bounding box center [364, 19] width 12 height 19
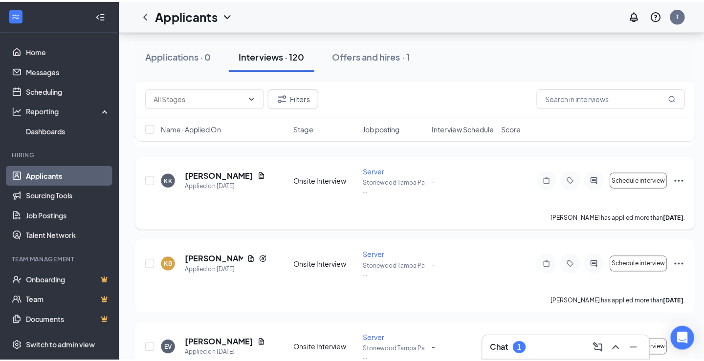
scroll to position [4205, 0]
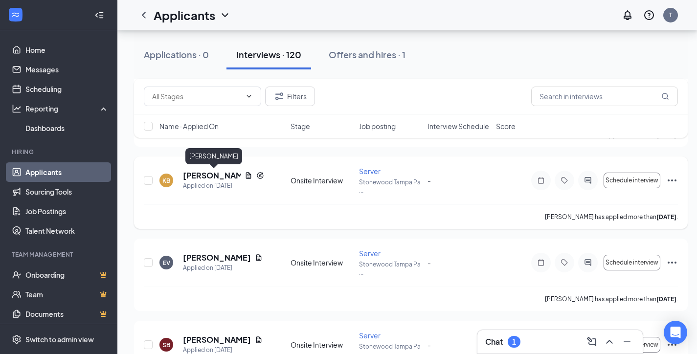
click at [191, 171] on h5 "Kimberly Barrett" at bounding box center [212, 175] width 58 height 11
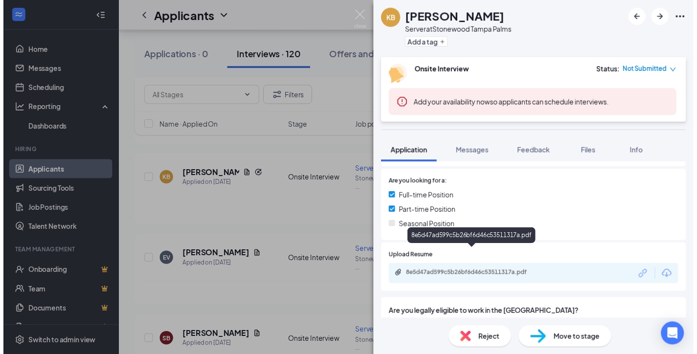
scroll to position [244, 0]
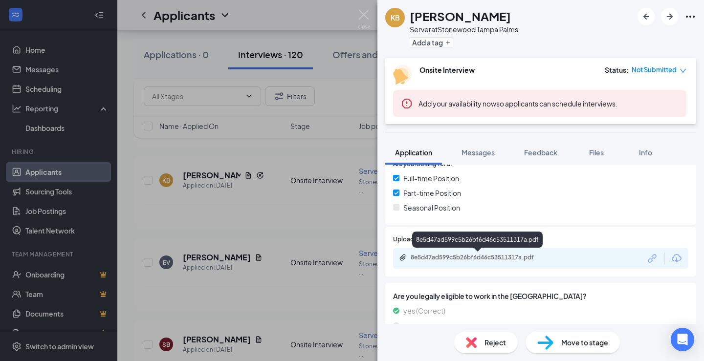
click at [481, 260] on div "8e5d47ad599c5b26bf6d46c53511317a.pdf" at bounding box center [479, 258] width 137 height 8
click at [363, 12] on img at bounding box center [364, 19] width 12 height 19
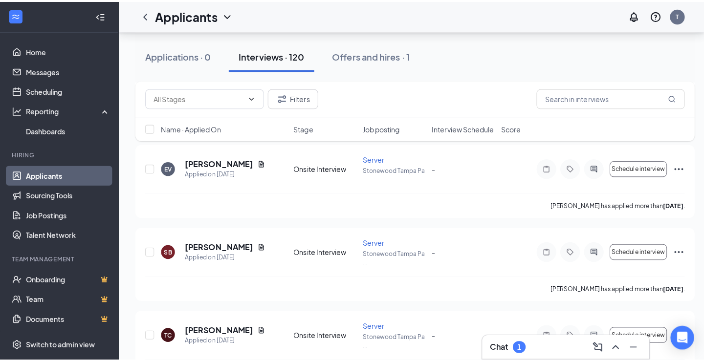
scroll to position [4303, 0]
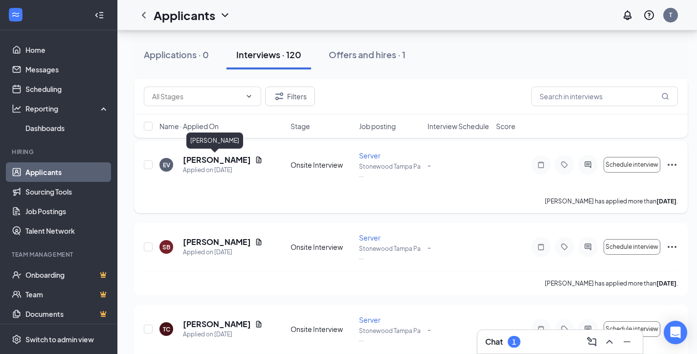
click at [221, 164] on h5 "Emily Visconti" at bounding box center [217, 159] width 68 height 11
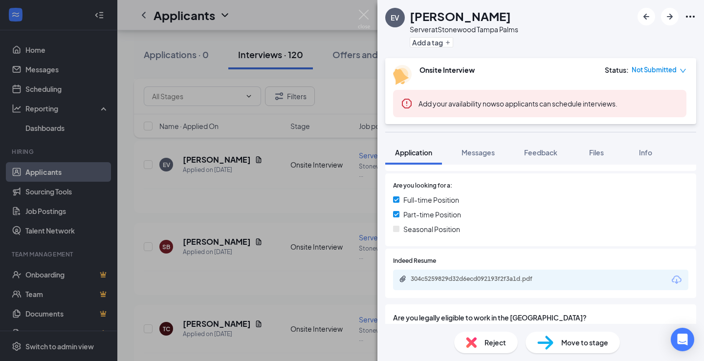
scroll to position [238, 0]
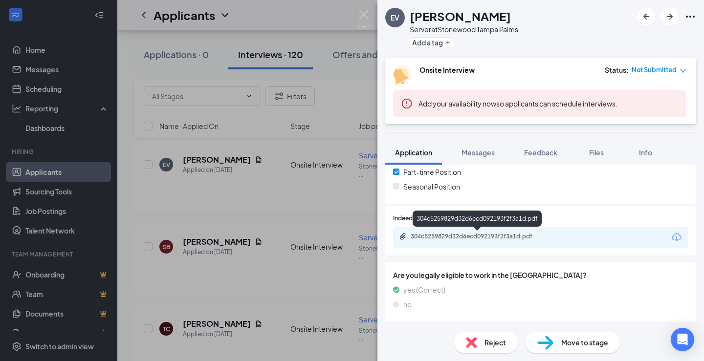
click at [466, 237] on div "304c5259829d32d6ecd092193f2f3a1d.pdf" at bounding box center [479, 237] width 137 height 8
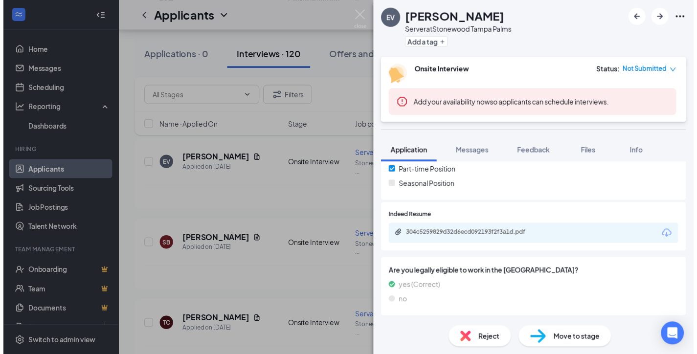
scroll to position [234, 0]
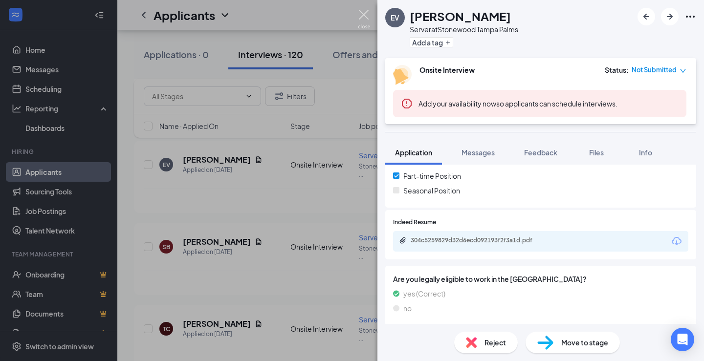
click at [364, 12] on img at bounding box center [364, 19] width 12 height 19
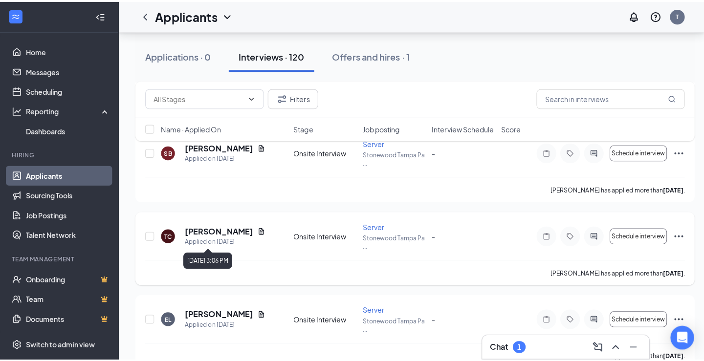
scroll to position [4401, 0]
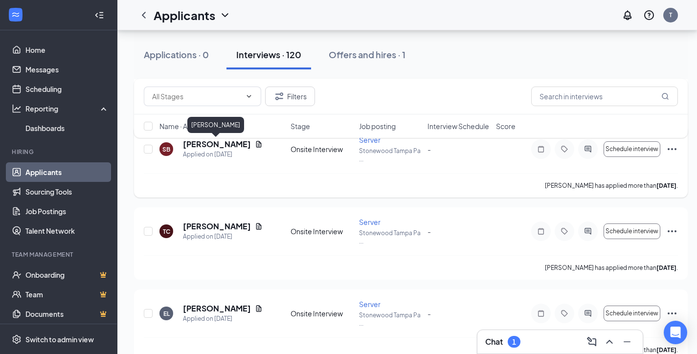
click at [225, 149] on h5 "Sheryl Berthelot" at bounding box center [217, 144] width 68 height 11
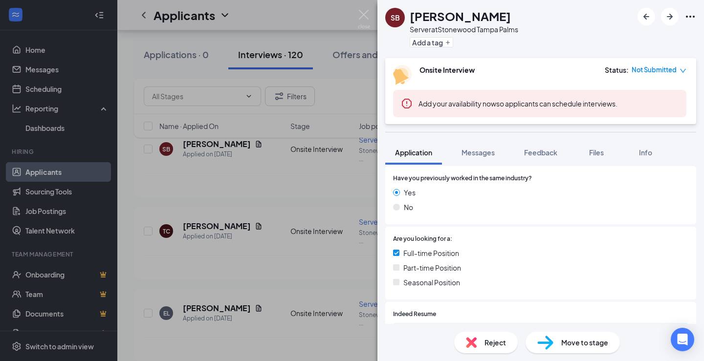
scroll to position [196, 0]
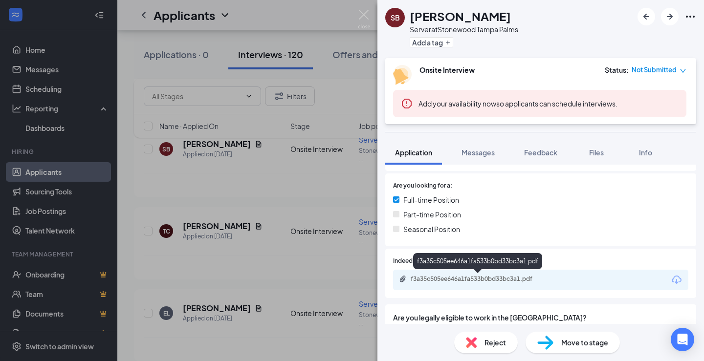
click at [477, 277] on div "f3a35c505ee646a1fa533b0bd33bc3a1.pdf" at bounding box center [479, 279] width 137 height 8
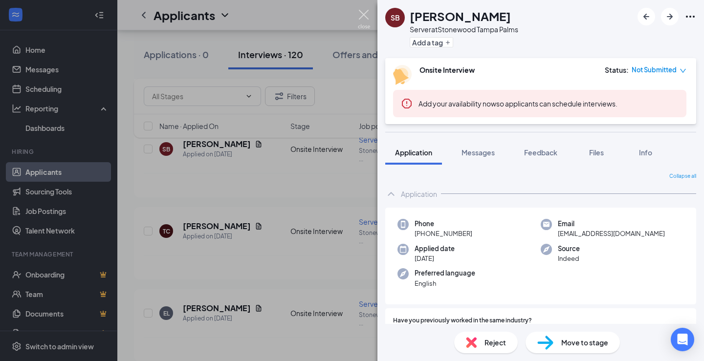
scroll to position [196, 0]
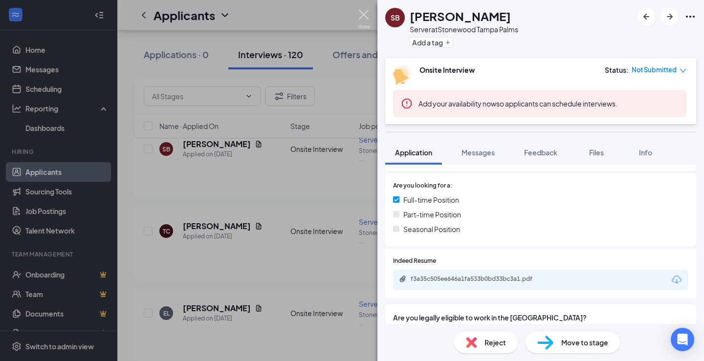
click at [366, 14] on img at bounding box center [364, 19] width 12 height 19
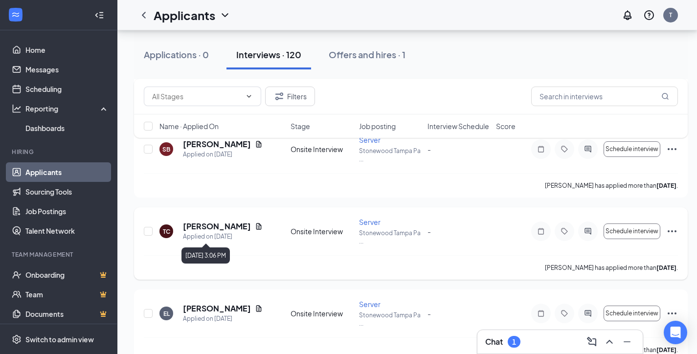
click at [221, 232] on div "Applied on Aug 29" at bounding box center [223, 237] width 80 height 10
click at [221, 231] on h5 "Thalia Chapman" at bounding box center [217, 226] width 68 height 11
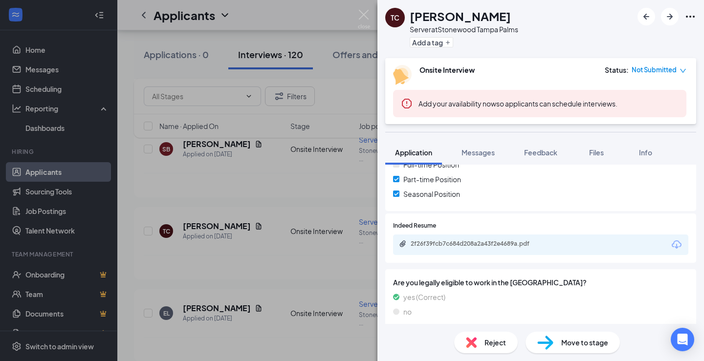
scroll to position [238, 0]
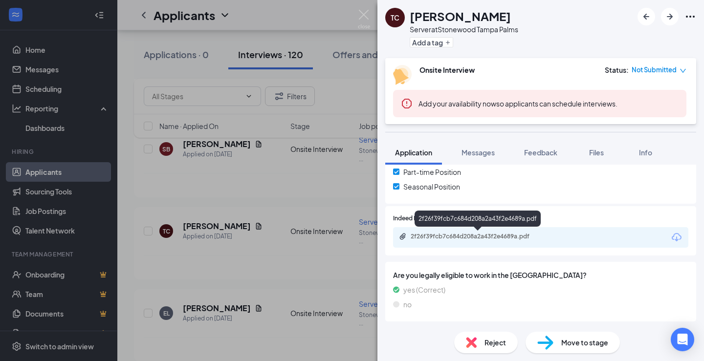
click at [511, 235] on div "2f26f39fcb7c684d208a2a43f2e4689a.pdf" at bounding box center [479, 237] width 137 height 8
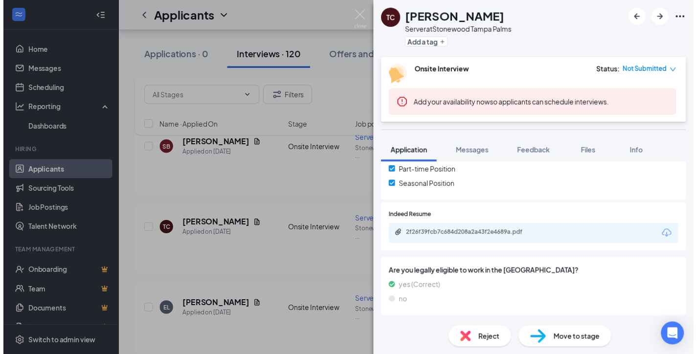
scroll to position [234, 0]
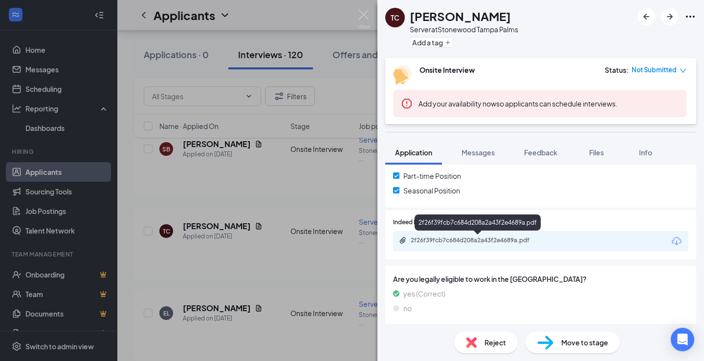
click at [462, 242] on div "2f26f39fcb7c684d208a2a43f2e4689a.pdf" at bounding box center [479, 241] width 137 height 8
click at [362, 14] on img at bounding box center [364, 19] width 12 height 19
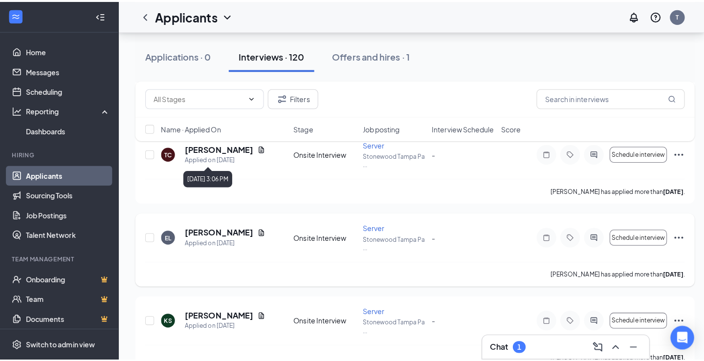
scroll to position [4499, 0]
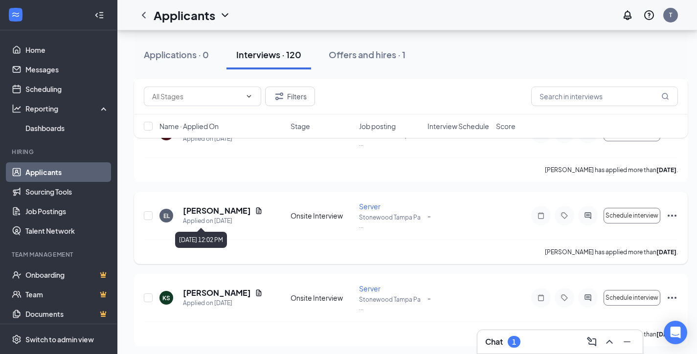
click at [207, 217] on div "Applied on Aug 29" at bounding box center [223, 221] width 80 height 10
click at [209, 209] on h5 "Emma Lowrie" at bounding box center [217, 210] width 68 height 11
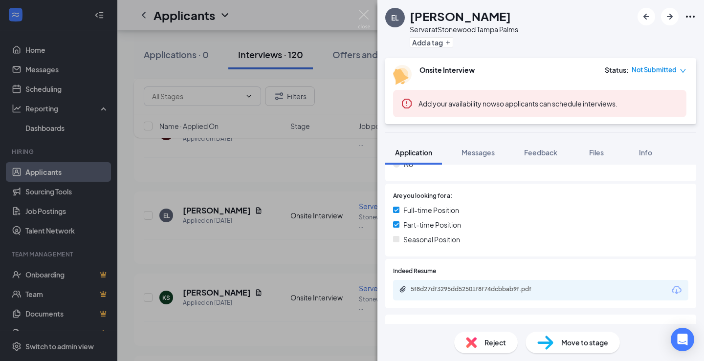
scroll to position [238, 0]
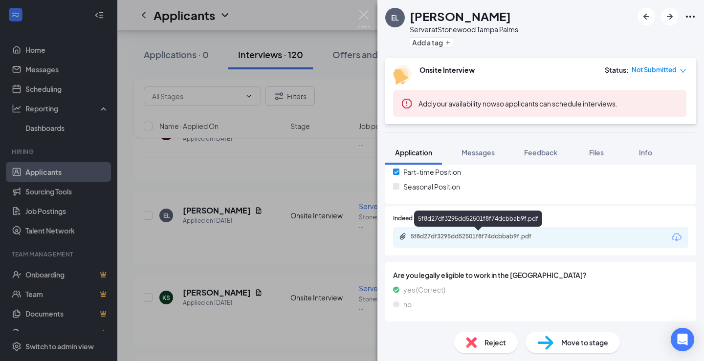
click at [454, 237] on div "5f8d27df3295dd52501f8f74dcbbab9f.pdf" at bounding box center [479, 237] width 137 height 8
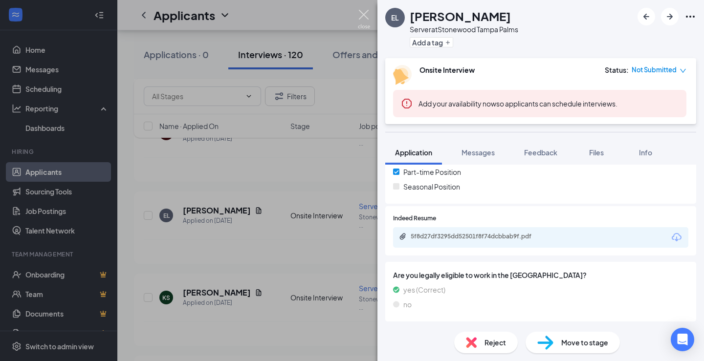
click at [361, 16] on img at bounding box center [364, 19] width 12 height 19
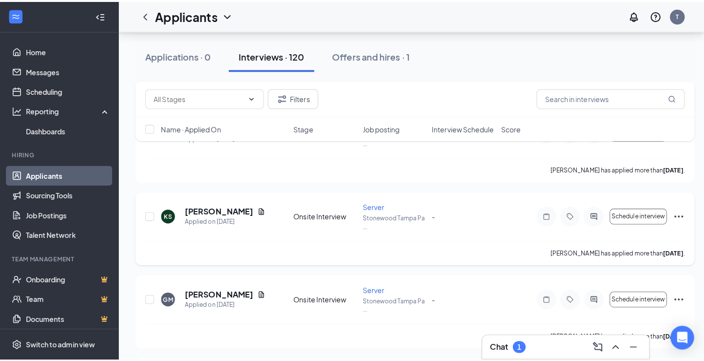
scroll to position [4596, 0]
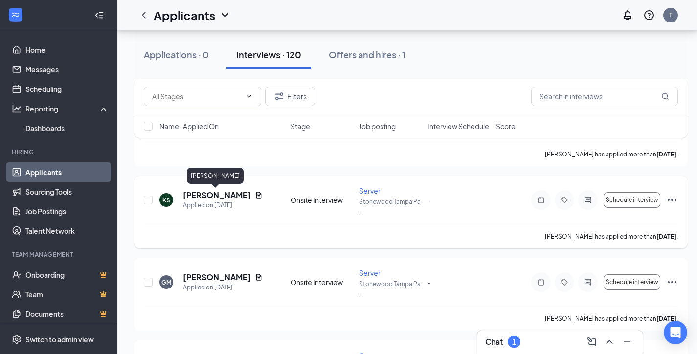
click at [210, 195] on h5 "Kaitlyn Schoel" at bounding box center [217, 195] width 68 height 11
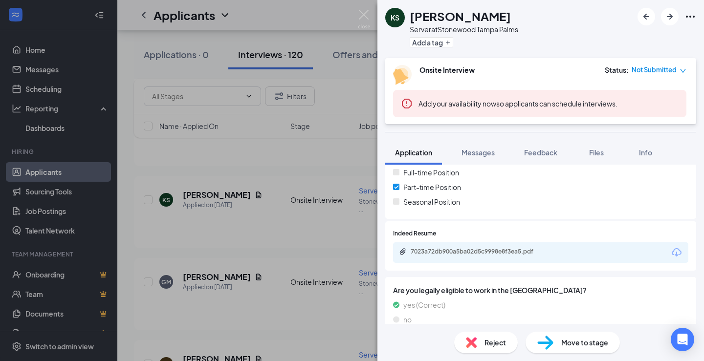
scroll to position [238, 0]
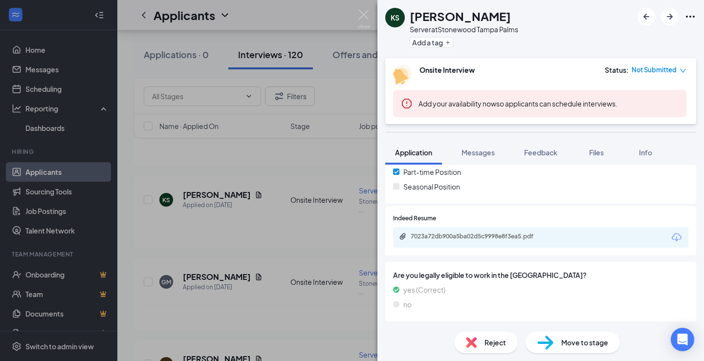
click at [448, 239] on div "7023a72db900a5ba02d5c9998e8f3ea5.pdf" at bounding box center [479, 237] width 137 height 8
click at [225, 268] on div "KS Kaitlyn Schoel Server at Stonewood Tampa Palms Add a tag Onsite Interview St…" at bounding box center [352, 180] width 704 height 361
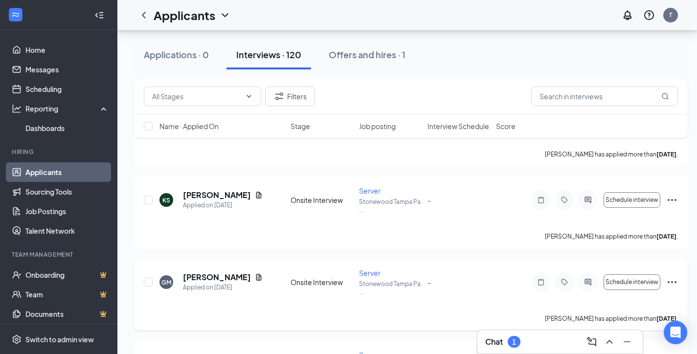
click at [223, 279] on h5 "Gabriel Medina-Andrade" at bounding box center [217, 277] width 68 height 11
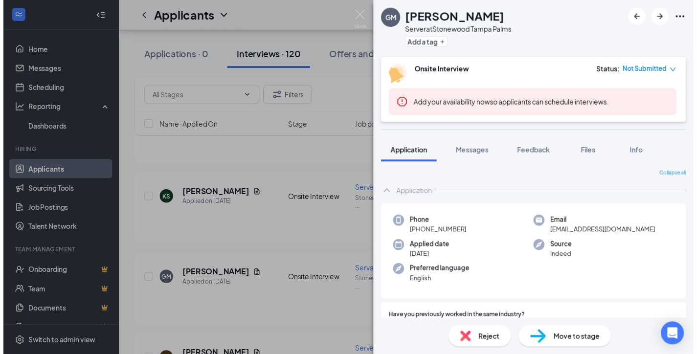
scroll to position [196, 0]
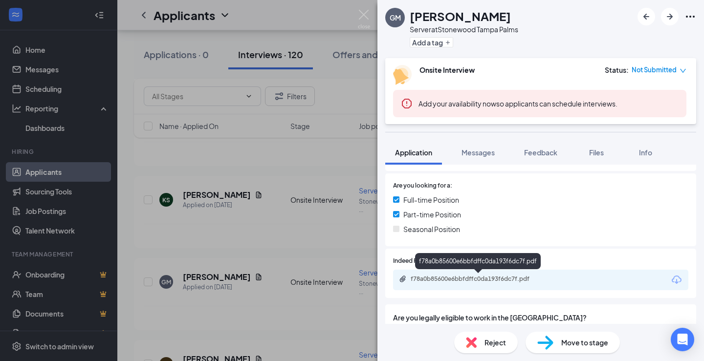
click at [447, 272] on div "f78a0b85600e6bbfdffc0da193f6dc7f.pdf" at bounding box center [478, 263] width 126 height 20
click at [445, 279] on div "f78a0b85600e6bbfdffc0da193f6dc7f.pdf" at bounding box center [479, 279] width 137 height 8
click at [367, 8] on div "GM Gabriel Medina-Andrade Server at Stonewood Tampa Palms Add a tag Onsite Inte…" at bounding box center [352, 180] width 704 height 361
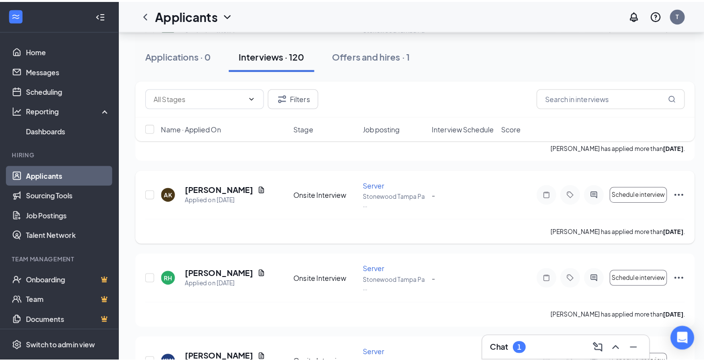
scroll to position [4792, 0]
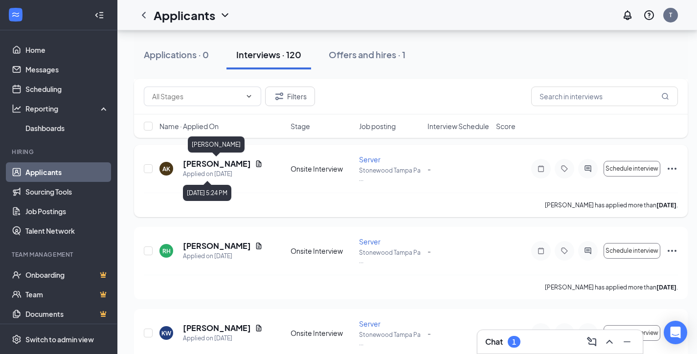
click at [222, 168] on h5 "Alexander Kaiser" at bounding box center [217, 163] width 68 height 11
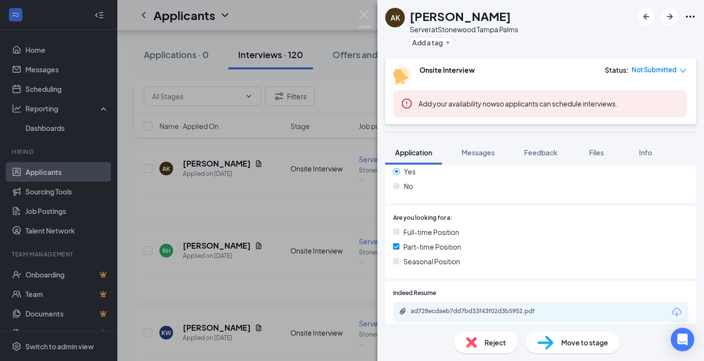
scroll to position [196, 0]
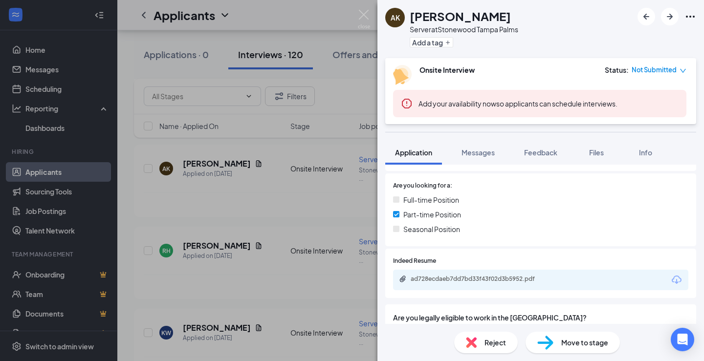
click at [453, 275] on div "ad728ecdaeb7dd7bd33f43f02d3b5952.pdf" at bounding box center [540, 280] width 295 height 21
click at [454, 278] on div "ad728ecdaeb7dd7bd33f43f02d3b5952.pdf" at bounding box center [479, 279] width 137 height 8
click at [217, 244] on div "AK Alexander Kaiser Server at Stonewood Tampa Palms Add a tag Onsite Interview …" at bounding box center [352, 180] width 704 height 361
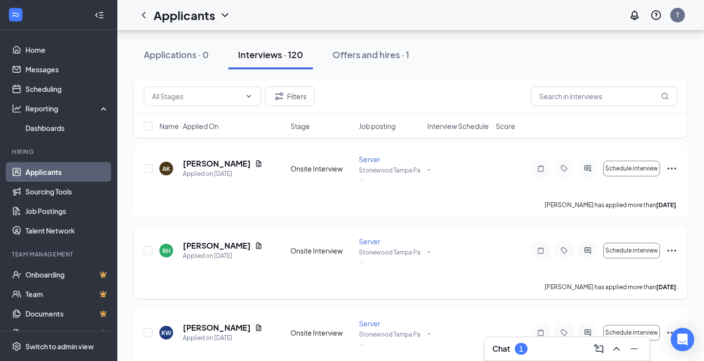
click at [216, 252] on div "Applied on Aug 28" at bounding box center [223, 256] width 80 height 10
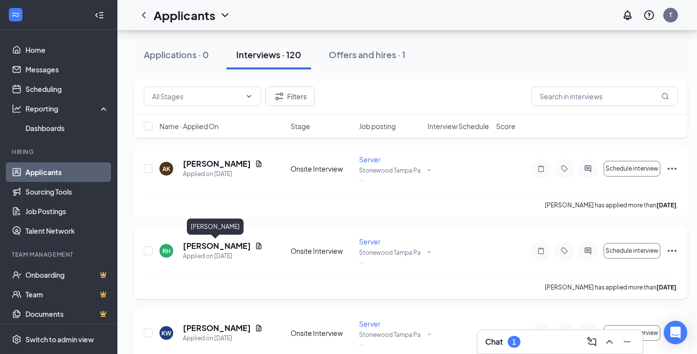
click at [217, 247] on h5 "Risa Hameister" at bounding box center [217, 246] width 68 height 11
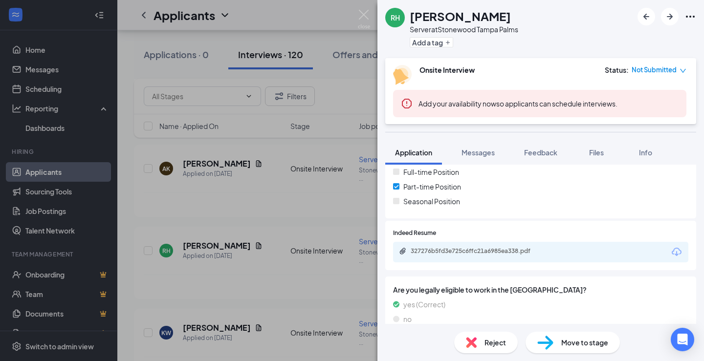
scroll to position [238, 0]
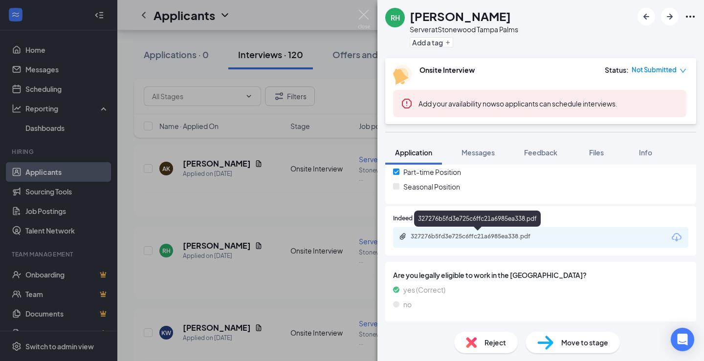
click at [465, 236] on div "327276b5fd3e725c6ffc21a6985ea338.pdf" at bounding box center [479, 237] width 137 height 8
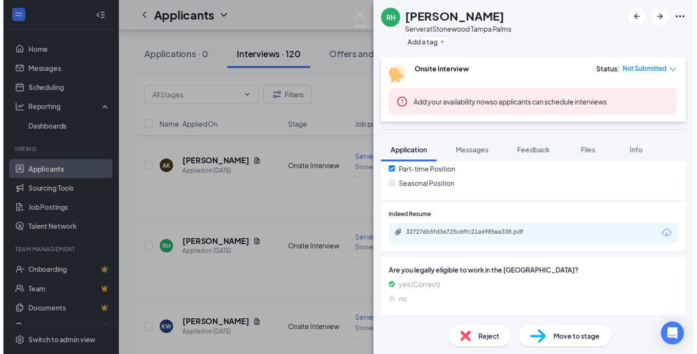
scroll to position [234, 0]
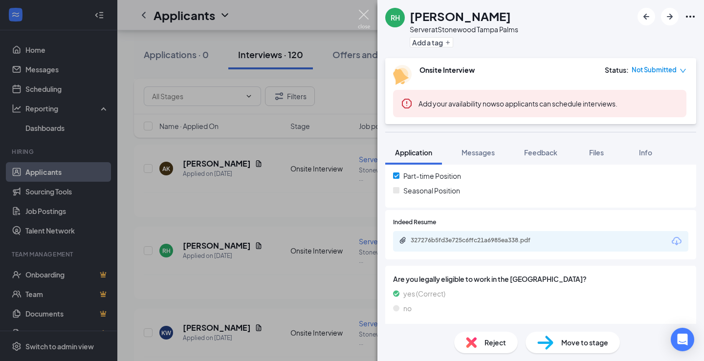
click at [363, 10] on img at bounding box center [364, 19] width 12 height 19
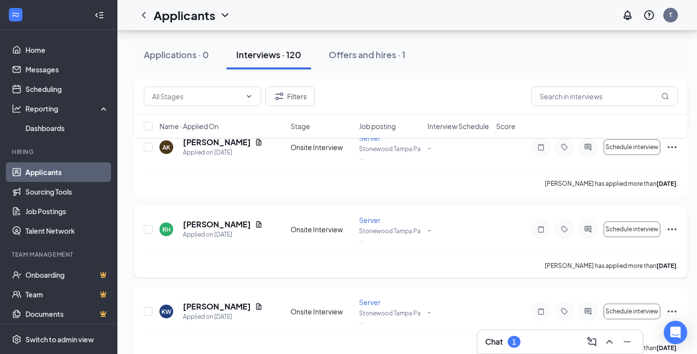
scroll to position [4831, 0]
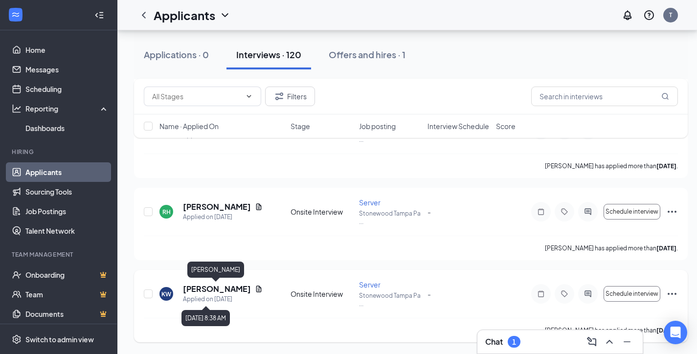
click at [214, 287] on h5 "Kala Westbrook" at bounding box center [217, 289] width 68 height 11
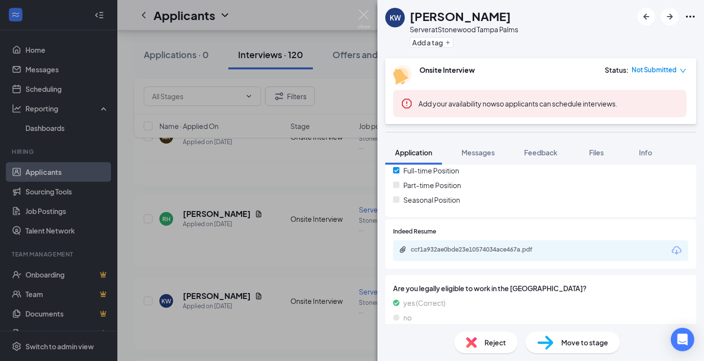
scroll to position [238, 0]
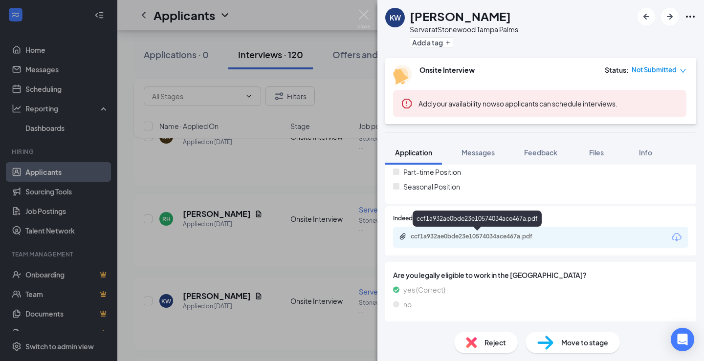
click at [449, 236] on div "ccf1a932ae0bde23e10574034ace467a.pdf" at bounding box center [479, 237] width 137 height 8
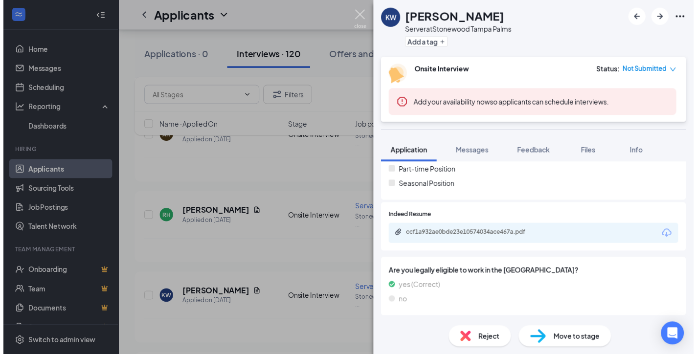
scroll to position [234, 0]
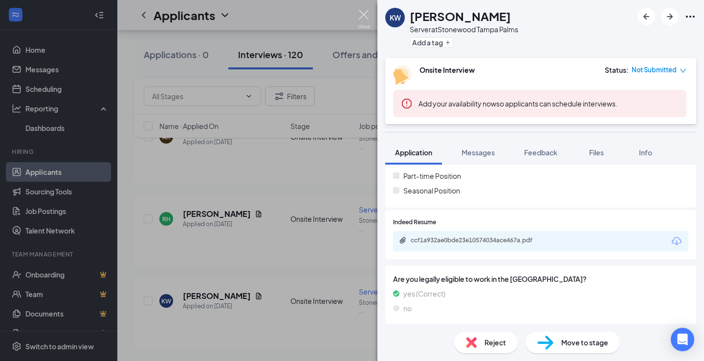
click at [365, 13] on img at bounding box center [364, 19] width 12 height 19
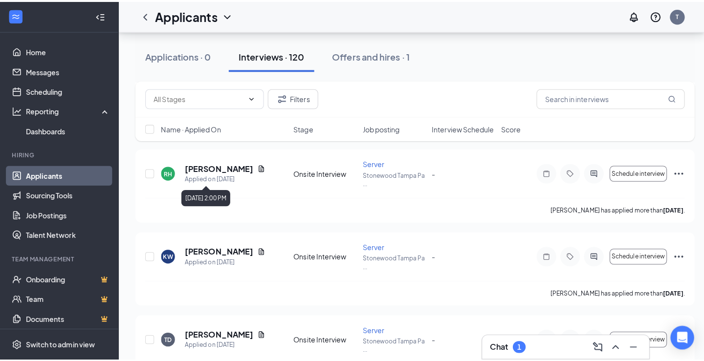
scroll to position [4921, 0]
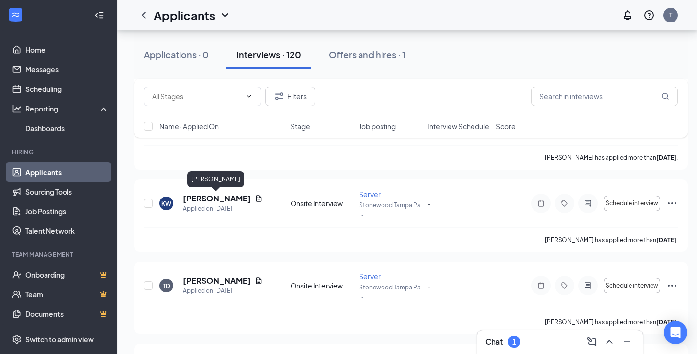
click at [215, 198] on h5 "Kala Westbrook" at bounding box center [217, 198] width 68 height 11
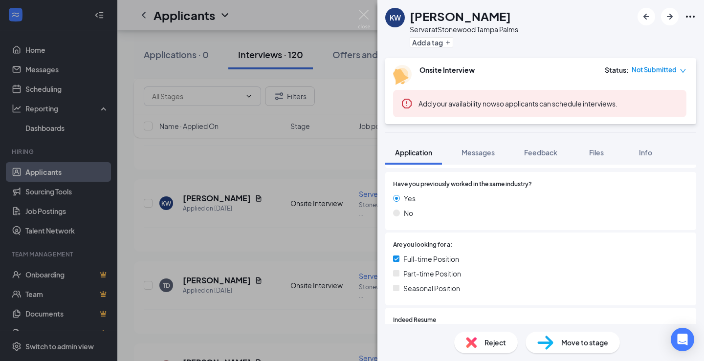
scroll to position [196, 0]
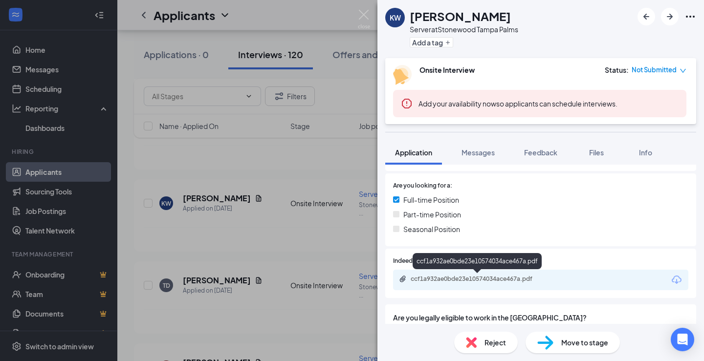
click at [452, 279] on div "ccf1a932ae0bde23e10574034ace467a.pdf" at bounding box center [479, 279] width 137 height 8
click at [362, 13] on img at bounding box center [364, 19] width 12 height 19
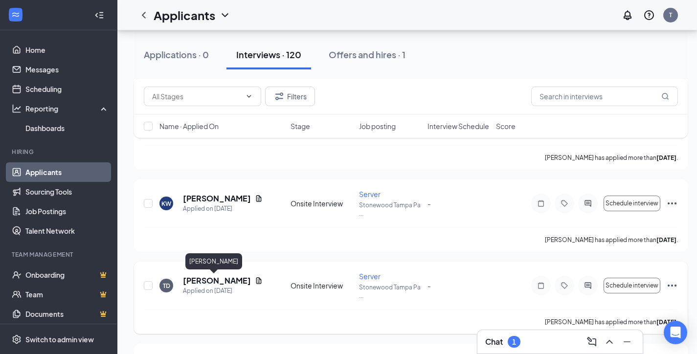
click at [218, 284] on h5 "Tracen Duke" at bounding box center [217, 280] width 68 height 11
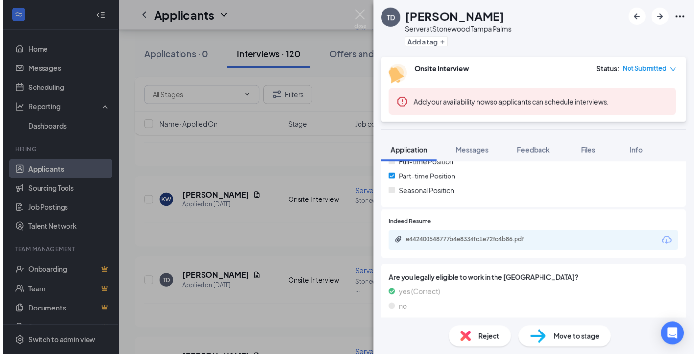
scroll to position [234, 0]
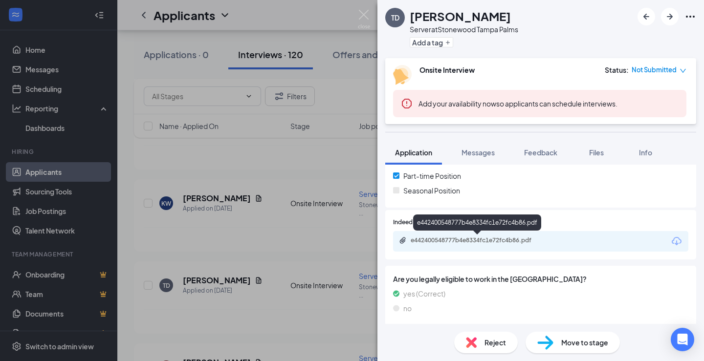
click at [452, 239] on div "e442400548777b4e8334fc1e72fc4b86.pdf" at bounding box center [479, 241] width 137 height 8
click at [360, 15] on img at bounding box center [364, 19] width 12 height 19
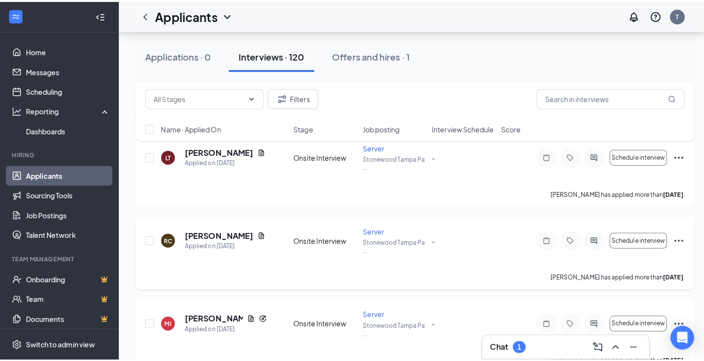
scroll to position [5117, 0]
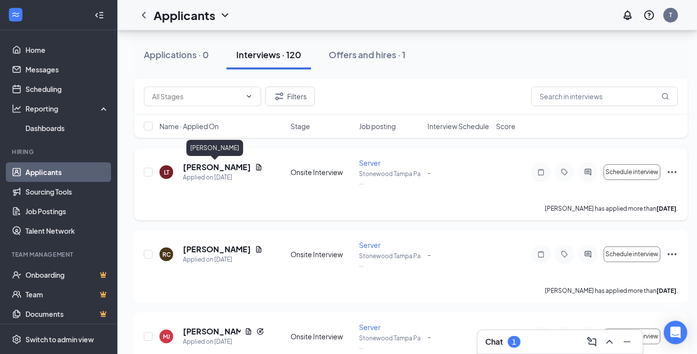
click at [221, 165] on h5 "Leslie Toscano" at bounding box center [217, 167] width 68 height 11
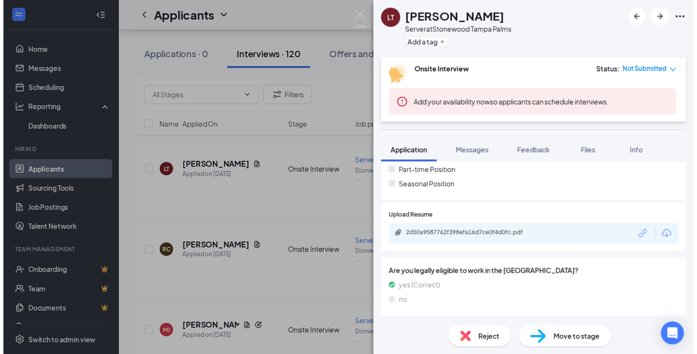
scroll to position [238, 0]
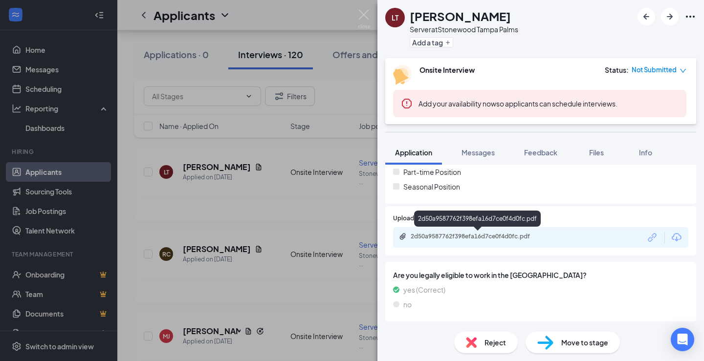
click at [487, 234] on div "2d50a9587762f398efa16d7ce0f4d0fc.pdf" at bounding box center [479, 237] width 137 height 8
click at [364, 10] on img at bounding box center [364, 19] width 12 height 19
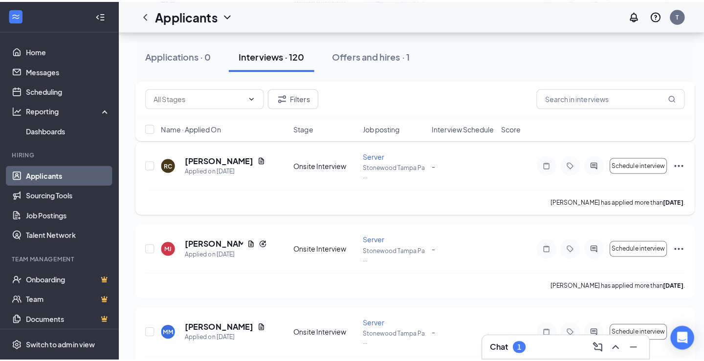
scroll to position [5215, 0]
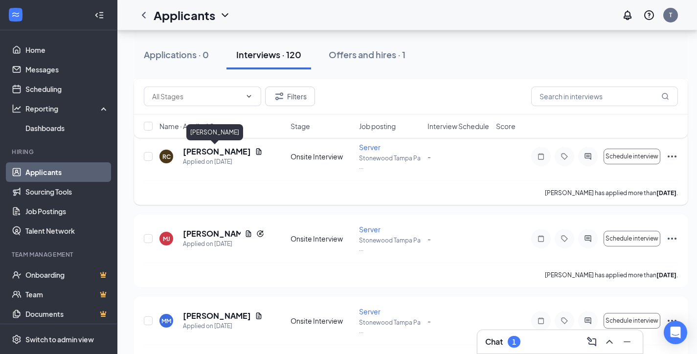
click at [219, 154] on h5 "RYAN CULLEN" at bounding box center [217, 151] width 68 height 11
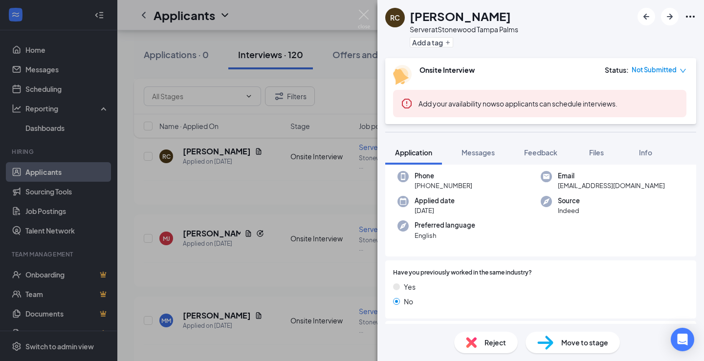
scroll to position [196, 0]
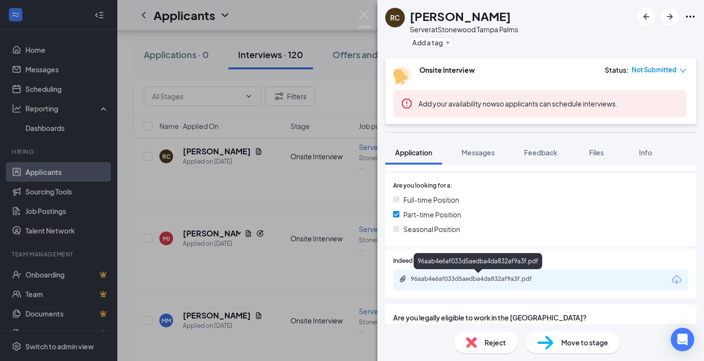
click at [469, 278] on div "96aab4e6af033d5aedba4da832af9a3f.pdf" at bounding box center [479, 279] width 137 height 8
click at [365, 11] on img at bounding box center [364, 19] width 12 height 19
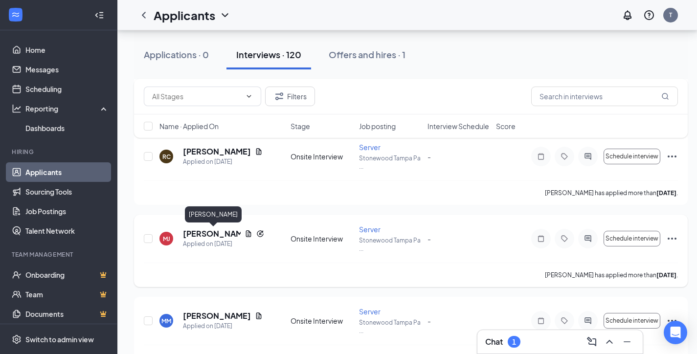
click at [206, 237] on h5 "Mia Jordan" at bounding box center [212, 233] width 58 height 11
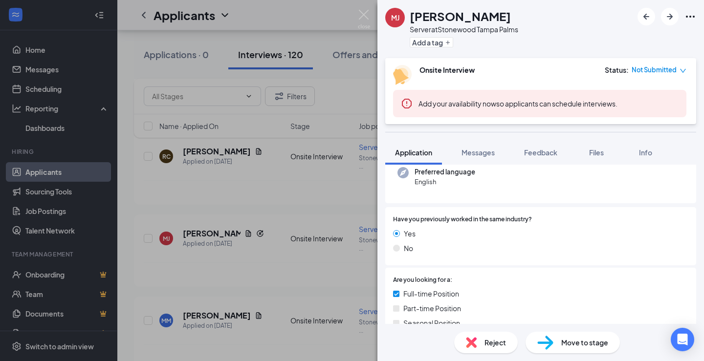
scroll to position [196, 0]
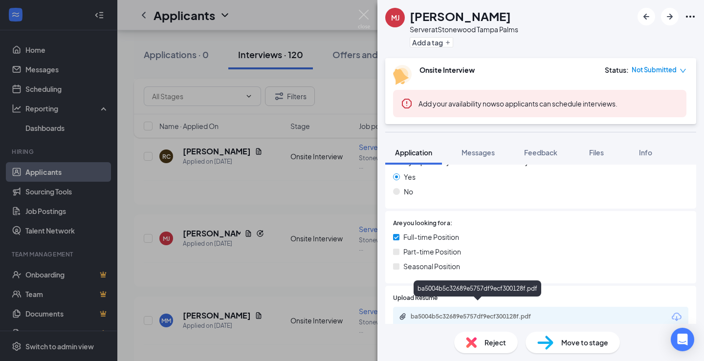
click at [421, 313] on div "ba5004b5c32689e5757df9ecf300128f.pdf" at bounding box center [479, 317] width 137 height 8
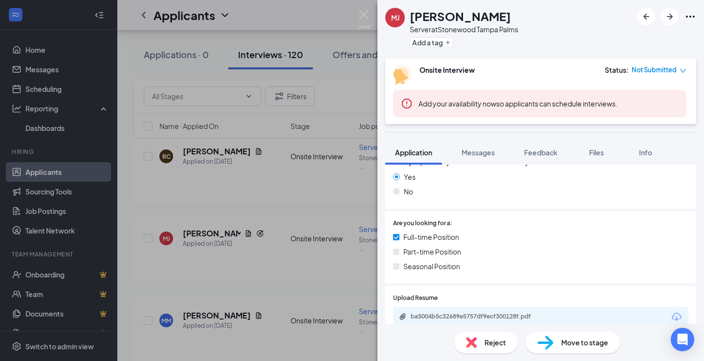
click at [207, 321] on div "MJ Mia Jordan Server at Stonewood Tampa Palms Add a tag Onsite Interview Status…" at bounding box center [352, 180] width 704 height 361
click at [208, 318] on div "MJ Mia Jordan Server at Stonewood Tampa Palms Add a tag Onsite Interview Status…" at bounding box center [352, 180] width 704 height 361
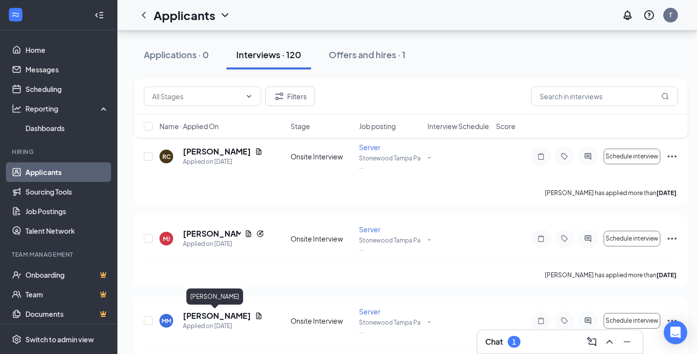
click at [208, 318] on h5 "MARY MILLER" at bounding box center [217, 315] width 68 height 11
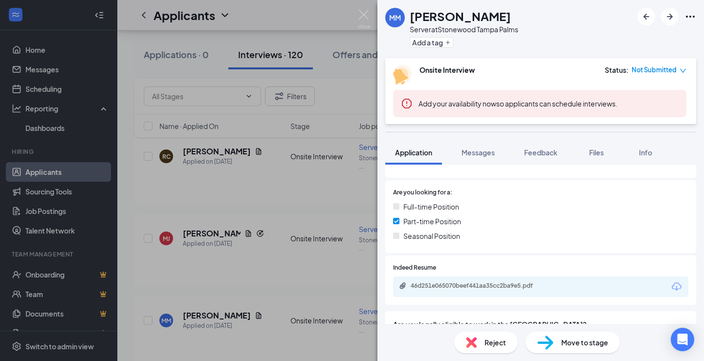
scroll to position [196, 0]
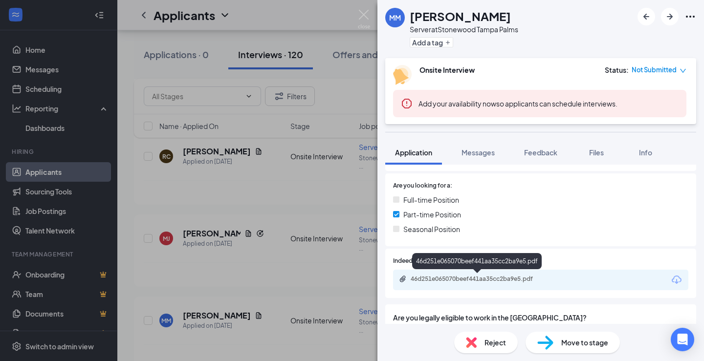
click at [463, 277] on div "46d251e065070beef441aa35cc2ba9e5.pdf" at bounding box center [479, 279] width 137 height 8
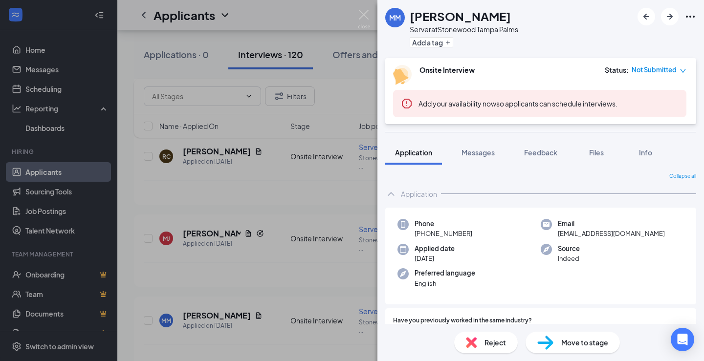
scroll to position [196, 0]
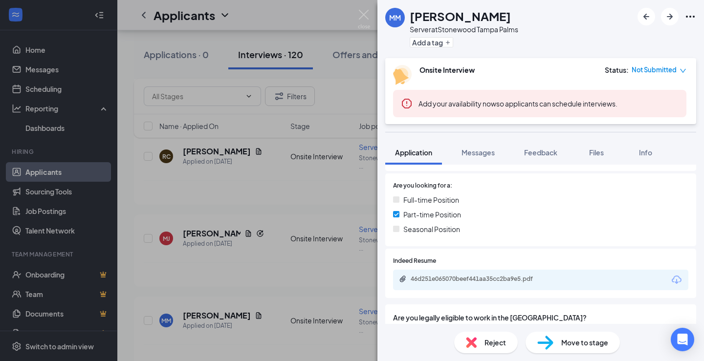
click at [370, 13] on div "MM MARY MILLER Server at Stonewood Tampa Palms Add a tag Onsite Interview Statu…" at bounding box center [352, 180] width 704 height 361
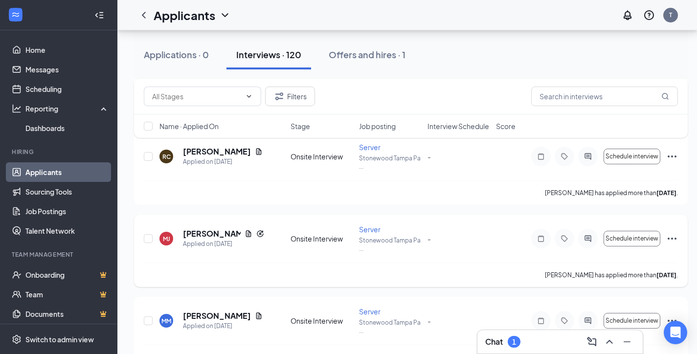
click at [195, 243] on div "Applied on Aug 27" at bounding box center [223, 244] width 81 height 10
click at [205, 236] on h5 "Mia Jordan" at bounding box center [212, 233] width 58 height 11
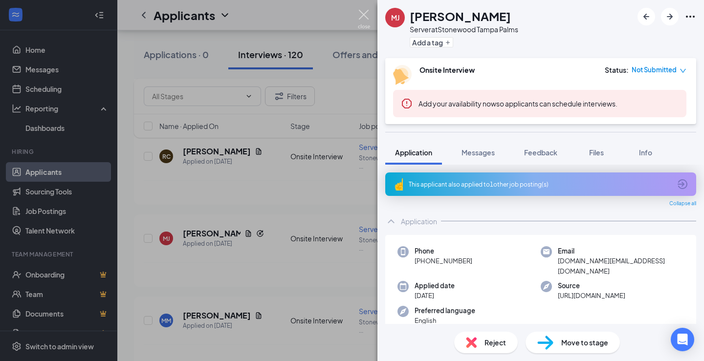
click at [367, 14] on img at bounding box center [364, 19] width 12 height 19
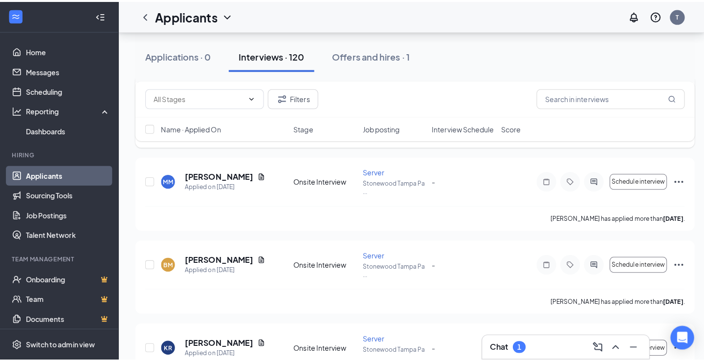
scroll to position [5361, 0]
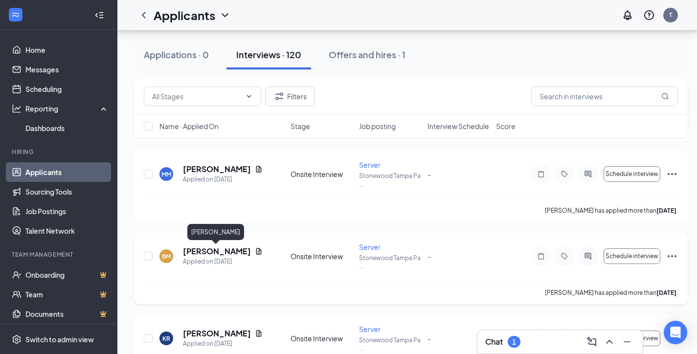
click at [222, 252] on h5 "Brennan McCoy" at bounding box center [217, 251] width 68 height 11
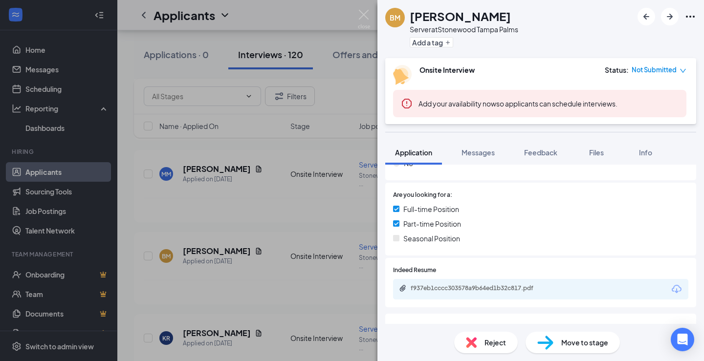
scroll to position [196, 0]
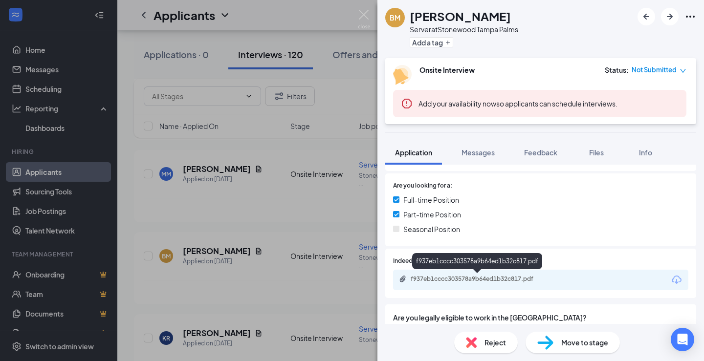
click at [493, 280] on div "f937eb1cccc303578a9b64ed1b32c817.pdf" at bounding box center [479, 279] width 137 height 8
click at [363, 17] on img at bounding box center [364, 19] width 12 height 19
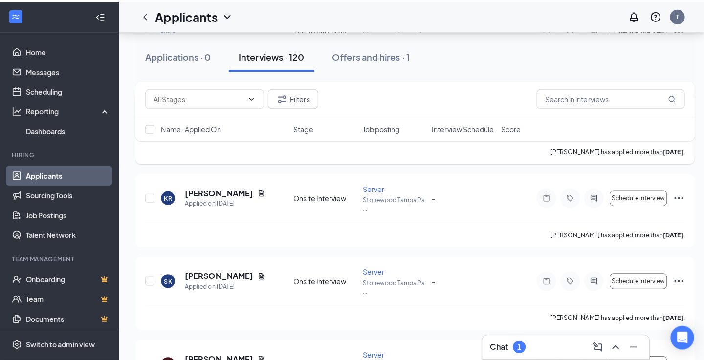
scroll to position [5508, 0]
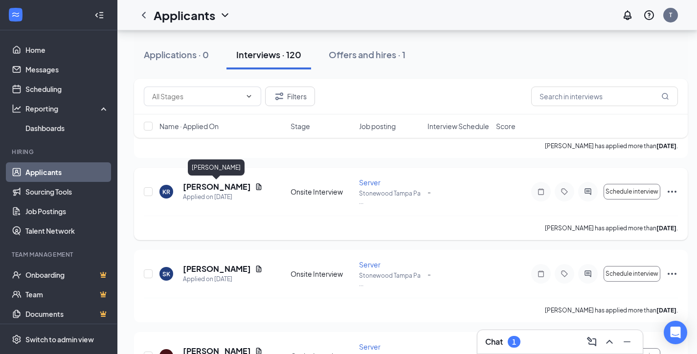
click at [201, 190] on h5 "Kyndra Richardson" at bounding box center [217, 186] width 68 height 11
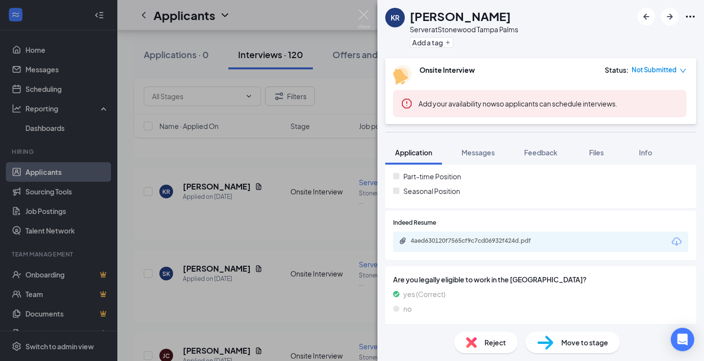
scroll to position [238, 0]
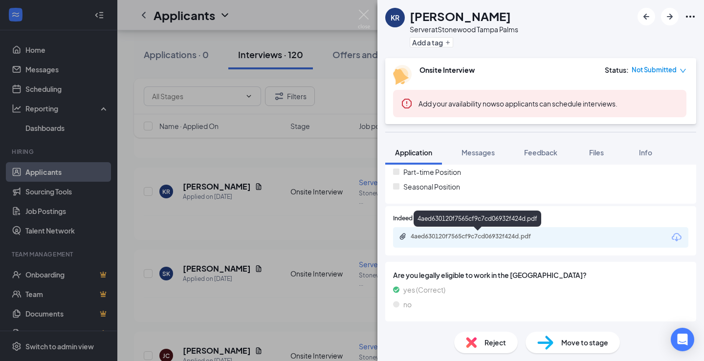
click at [478, 234] on div "4aed630120f7565cf9c7cd06932f424d.pdf" at bounding box center [479, 237] width 137 height 8
click at [363, 15] on img at bounding box center [364, 19] width 12 height 19
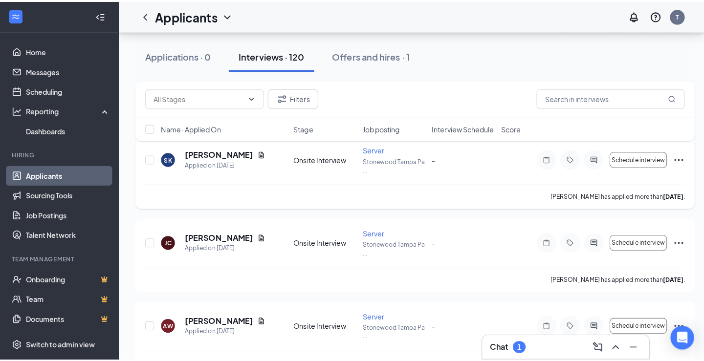
scroll to position [5603, 0]
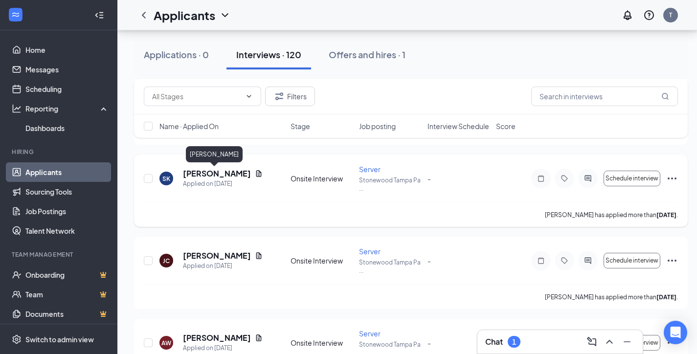
click at [216, 176] on h5 "Sawyer Kline" at bounding box center [217, 173] width 68 height 11
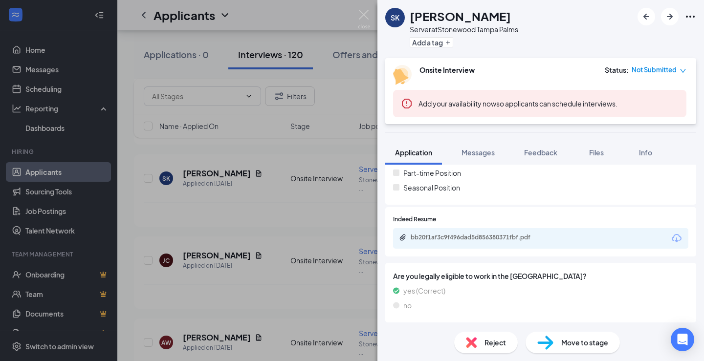
scroll to position [238, 0]
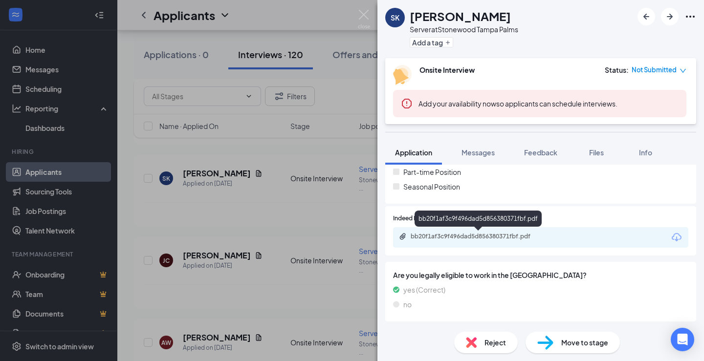
click at [472, 236] on div "bb20f1af3c9f496dad5d856380371fbf.pdf" at bounding box center [479, 237] width 137 height 8
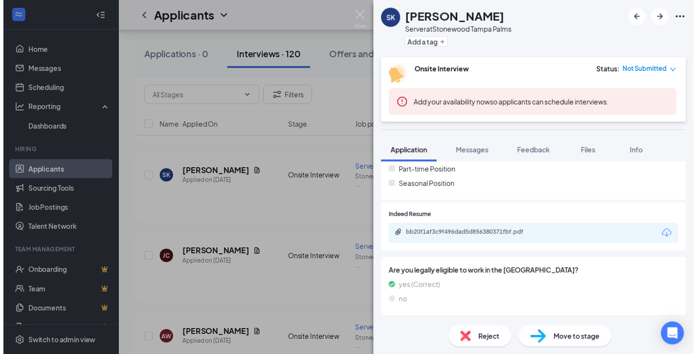
scroll to position [234, 0]
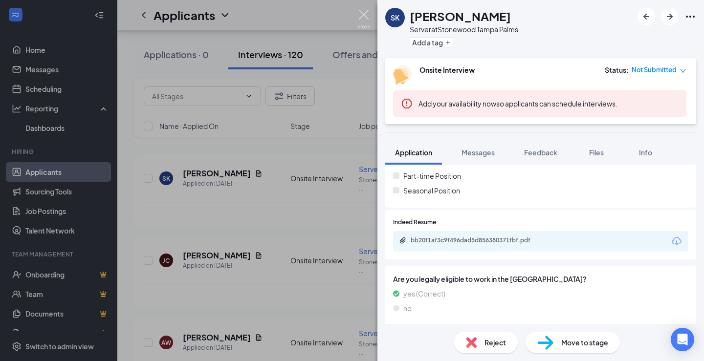
click at [362, 18] on img at bounding box center [364, 19] width 12 height 19
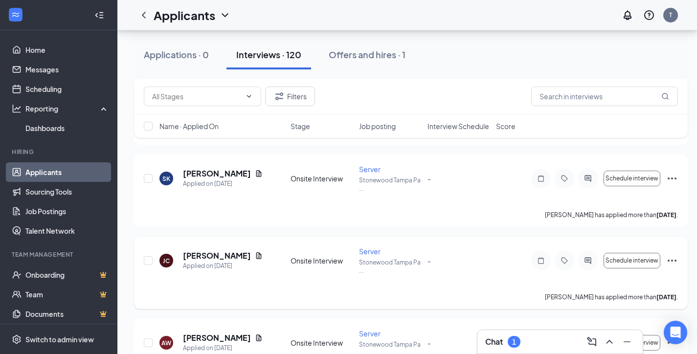
scroll to position [5652, 0]
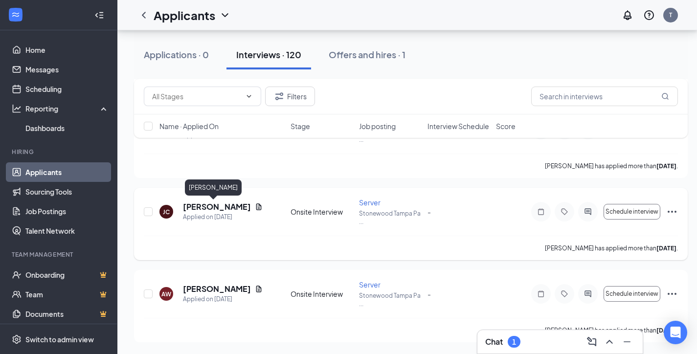
click at [198, 205] on h5 "John Coney" at bounding box center [217, 206] width 68 height 11
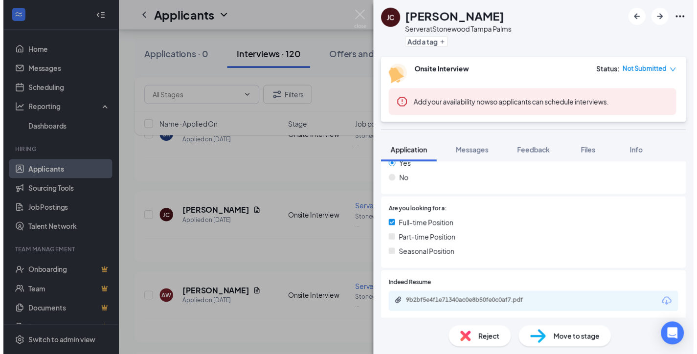
scroll to position [196, 0]
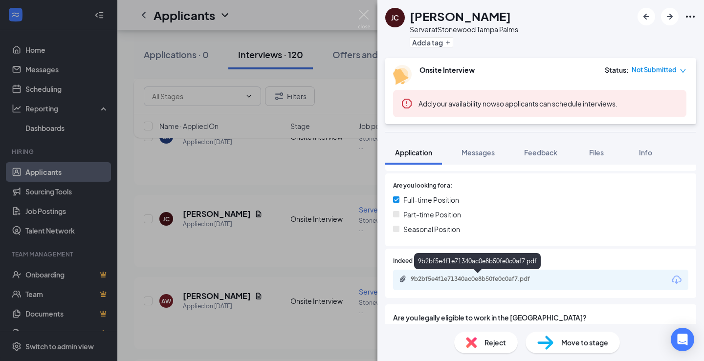
click at [429, 280] on div "9b2bf5e4f1e71340ac0e8b50fe0c0af7.pdf" at bounding box center [479, 279] width 137 height 8
click at [366, 13] on img at bounding box center [364, 19] width 12 height 19
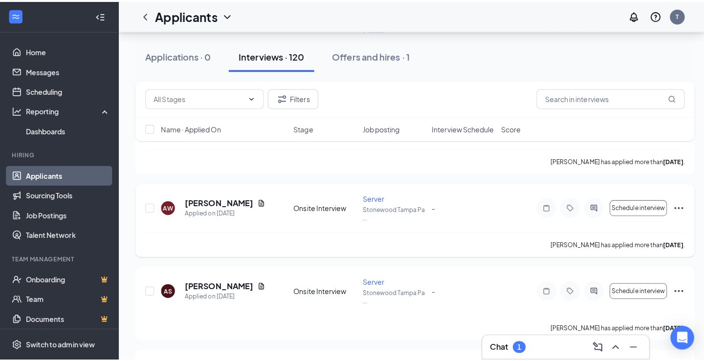
scroll to position [5743, 0]
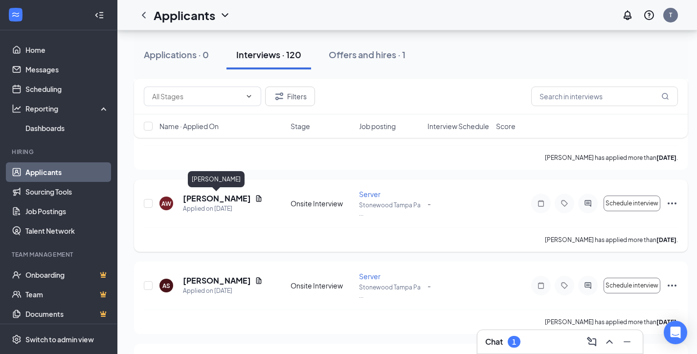
click at [222, 199] on h5 "Adriana Walters" at bounding box center [217, 198] width 68 height 11
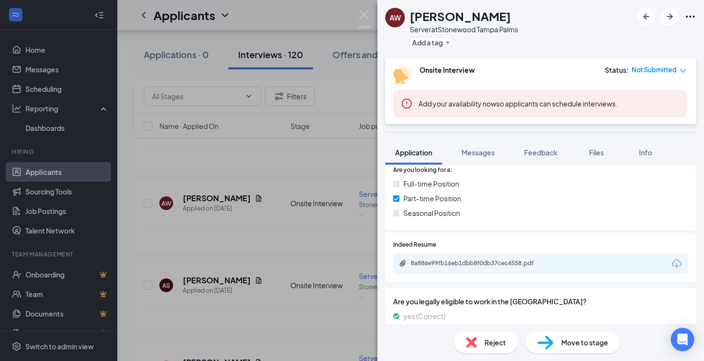
scroll to position [238, 0]
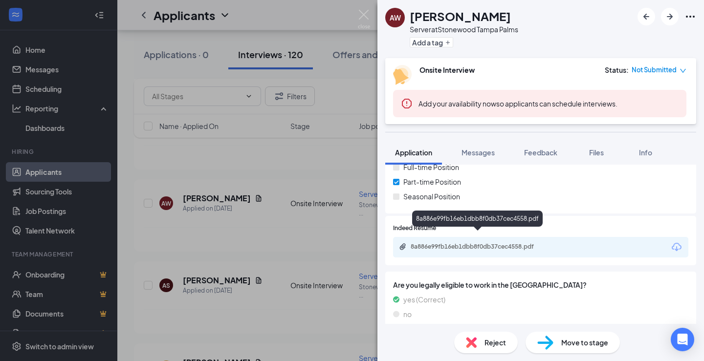
click at [445, 243] on div "8a886e99fb16eb1dbb8f0db37cec4558.pdf" at bounding box center [479, 247] width 137 height 8
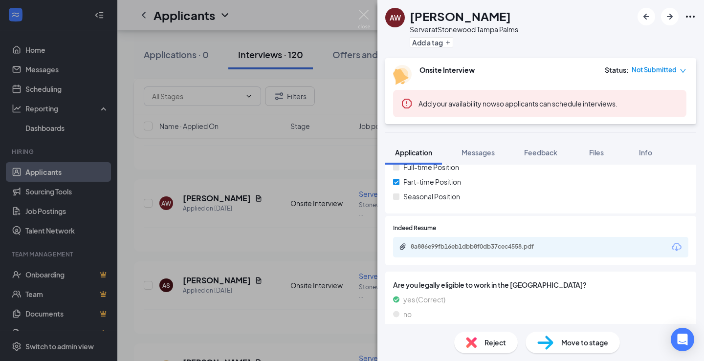
click at [359, 12] on img at bounding box center [364, 19] width 12 height 19
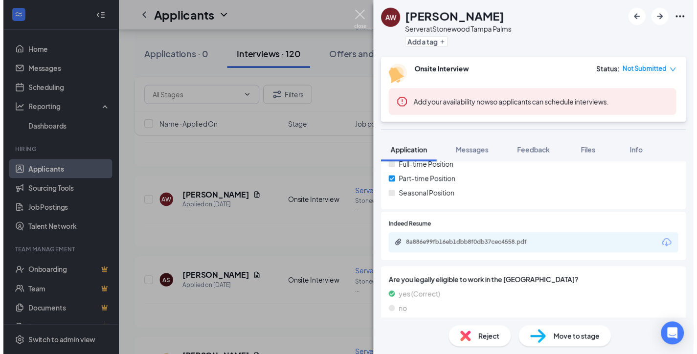
scroll to position [234, 0]
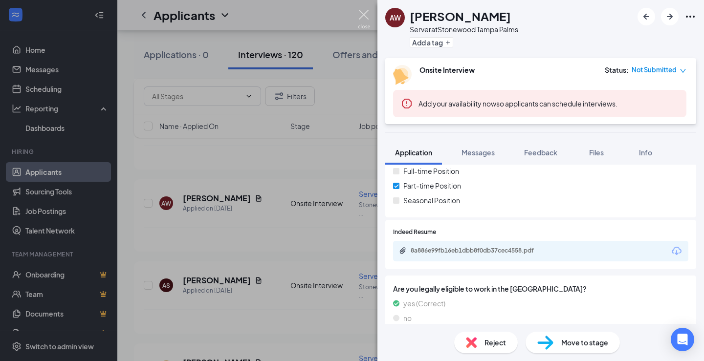
click at [366, 14] on div "Applicants T" at bounding box center [410, 15] width 587 height 30
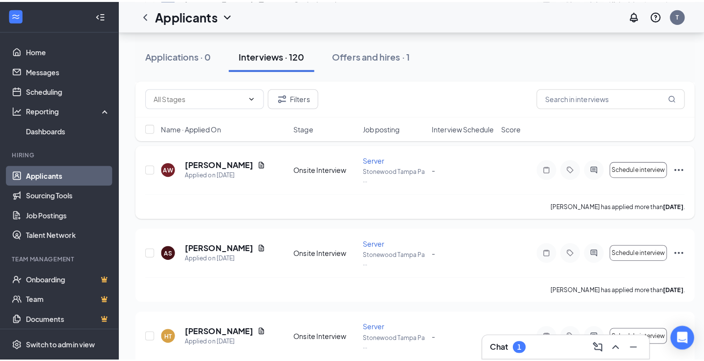
scroll to position [5840, 0]
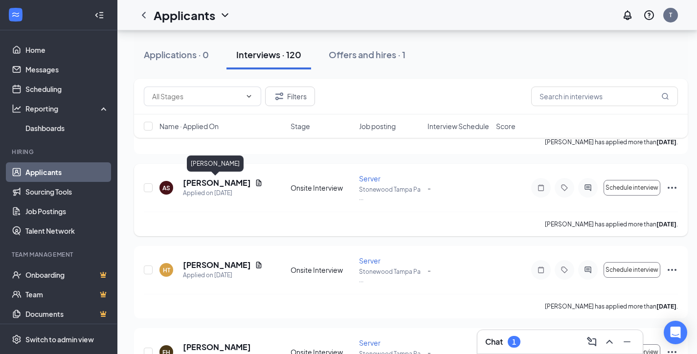
click at [219, 185] on h5 "Ademola Soule" at bounding box center [217, 182] width 68 height 11
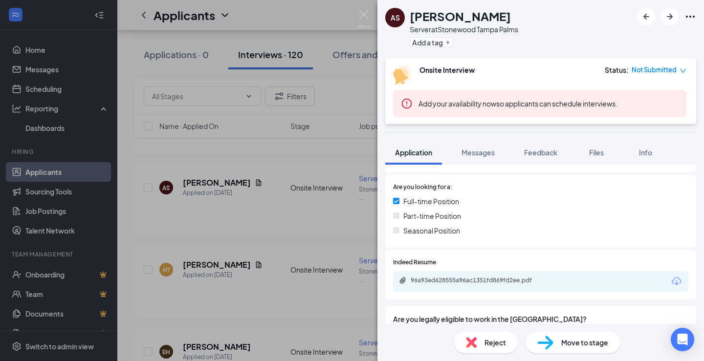
scroll to position [196, 0]
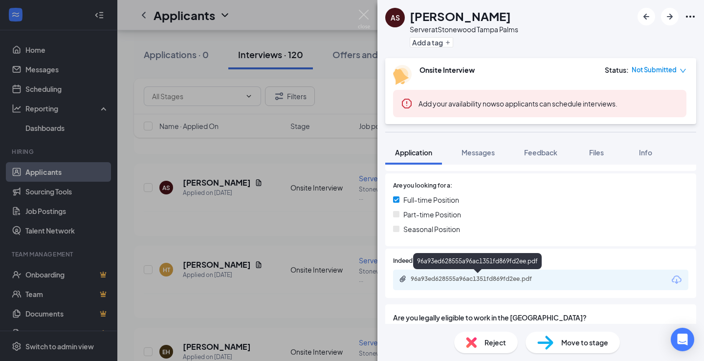
click at [480, 279] on div "96a93ed628555a96ac1351fd869fd2ee.pdf" at bounding box center [479, 279] width 137 height 8
click at [356, 18] on div "AS Ademola Soule Server at Stonewood Tampa Palms Add a tag Onsite Interview Sta…" at bounding box center [352, 180] width 704 height 361
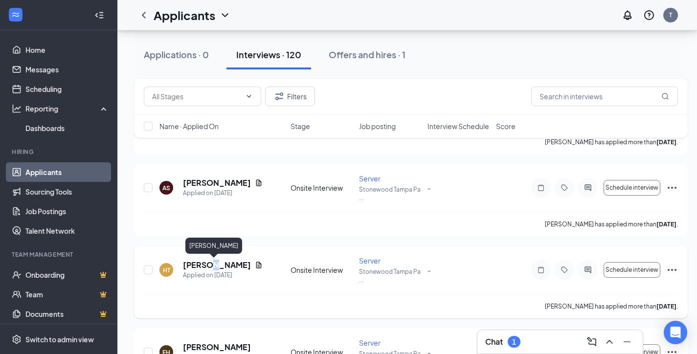
click at [211, 269] on h5 "Hope Taylor" at bounding box center [217, 265] width 68 height 11
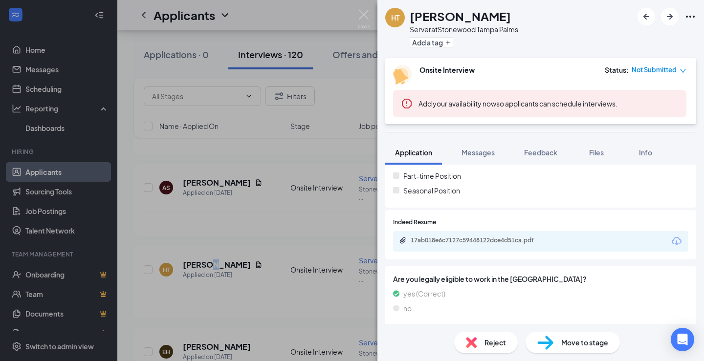
scroll to position [238, 0]
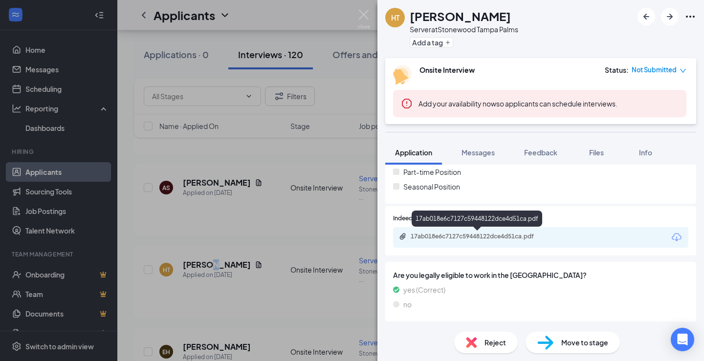
click at [486, 236] on div "17ab018e6c7127c59448122dce4d51ca.pdf" at bounding box center [479, 237] width 137 height 8
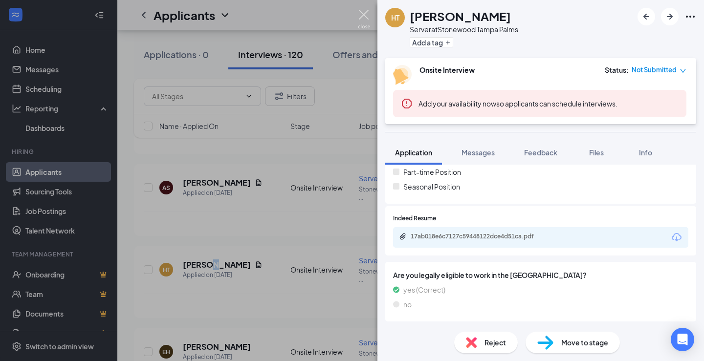
drag, startPoint x: 365, startPoint y: 10, endPoint x: 362, endPoint y: 15, distance: 5.5
click at [364, 10] on img at bounding box center [364, 19] width 12 height 19
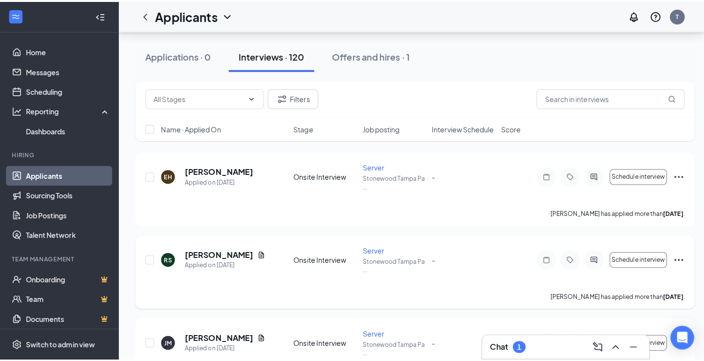
scroll to position [6036, 0]
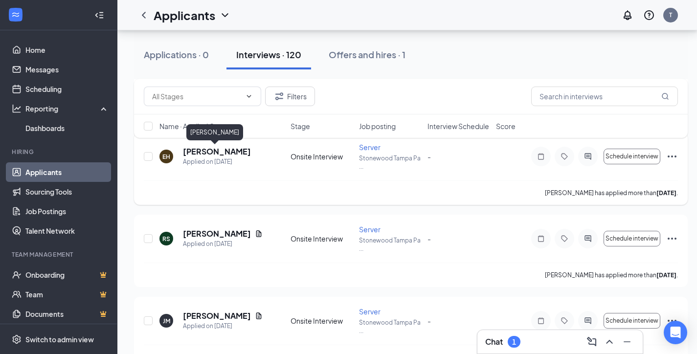
click at [230, 156] on h5 "ERIN HOPKINS" at bounding box center [217, 151] width 68 height 11
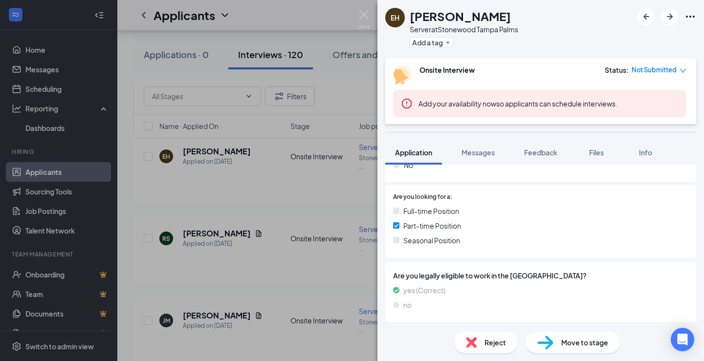
scroll to position [185, 0]
click at [225, 235] on div "EH ERIN HOPKINS Server at Stonewood Tampa Palms Add a tag Onsite Interview Stat…" at bounding box center [352, 180] width 704 height 361
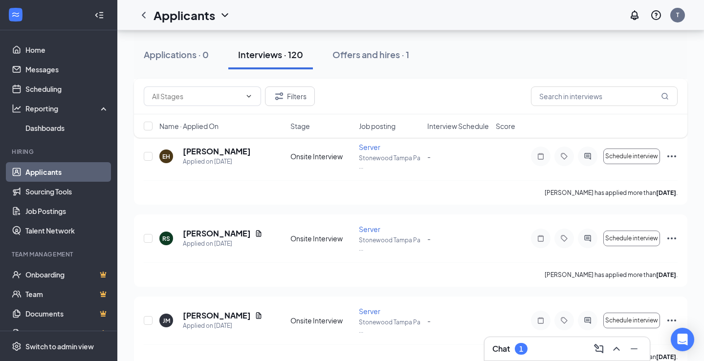
click at [225, 235] on h5 "Raekwon Scott" at bounding box center [217, 233] width 68 height 11
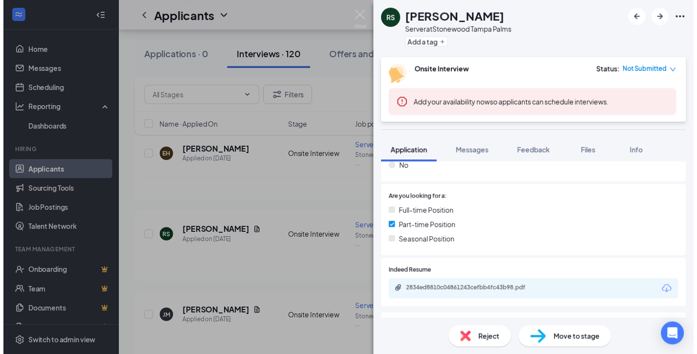
scroll to position [196, 0]
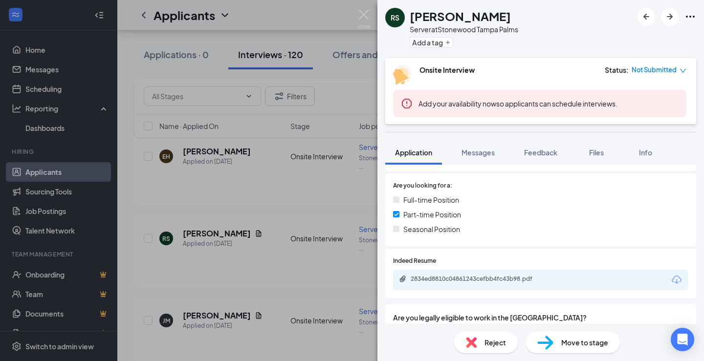
click at [440, 281] on div "2834ed8810c04861243cefbb4fc43b98.pdf" at bounding box center [479, 279] width 137 height 8
click at [365, 15] on img at bounding box center [364, 19] width 12 height 19
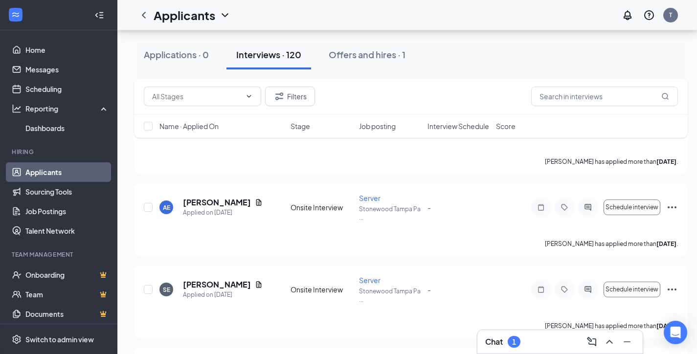
scroll to position [6229, 0]
